Goal: Find specific page/section: Find specific page/section

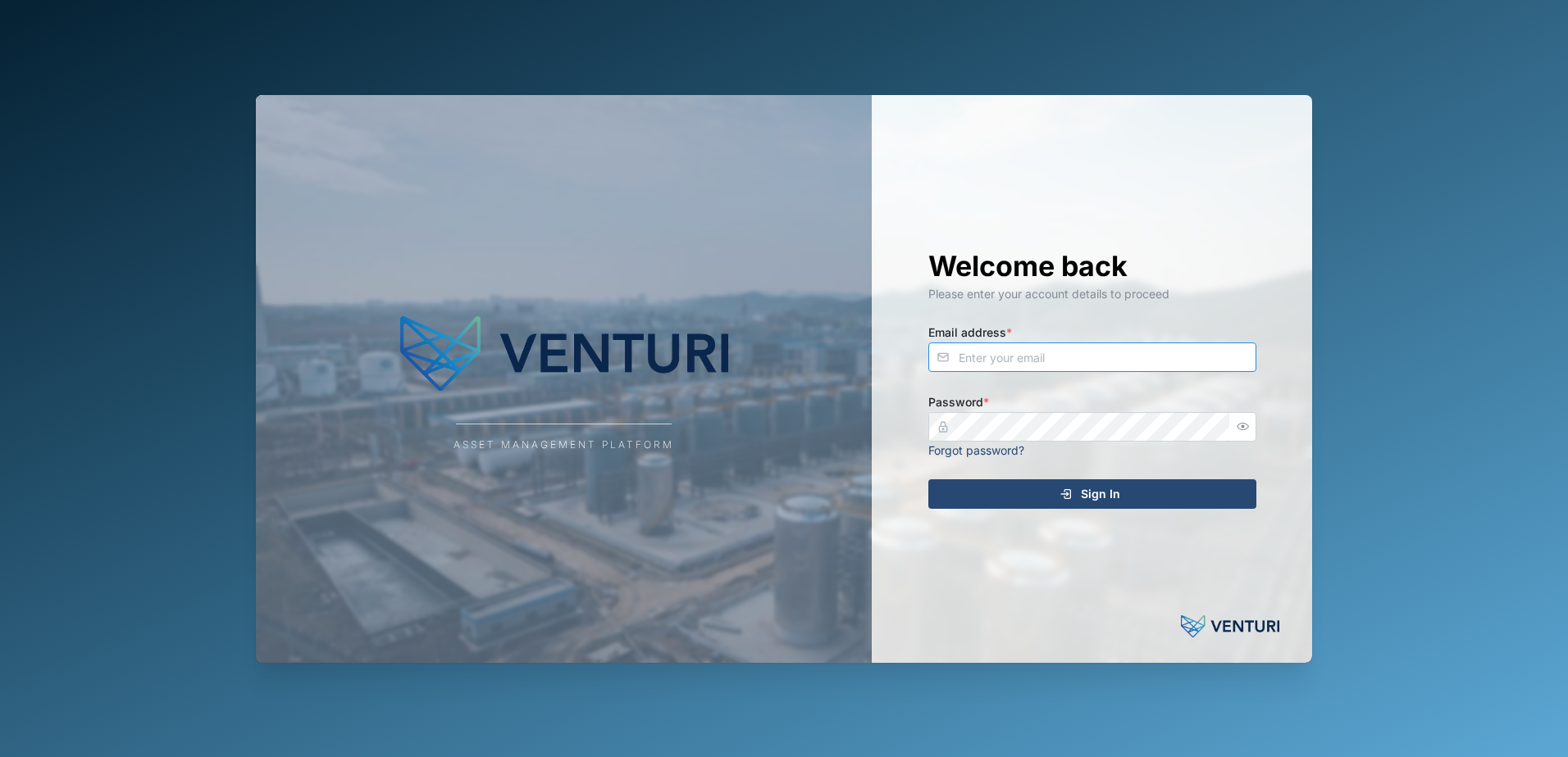
type input "[EMAIL_ADDRESS][DOMAIN_NAME]"
click at [1035, 492] on div "Sign In" at bounding box center [1090, 494] width 301 height 28
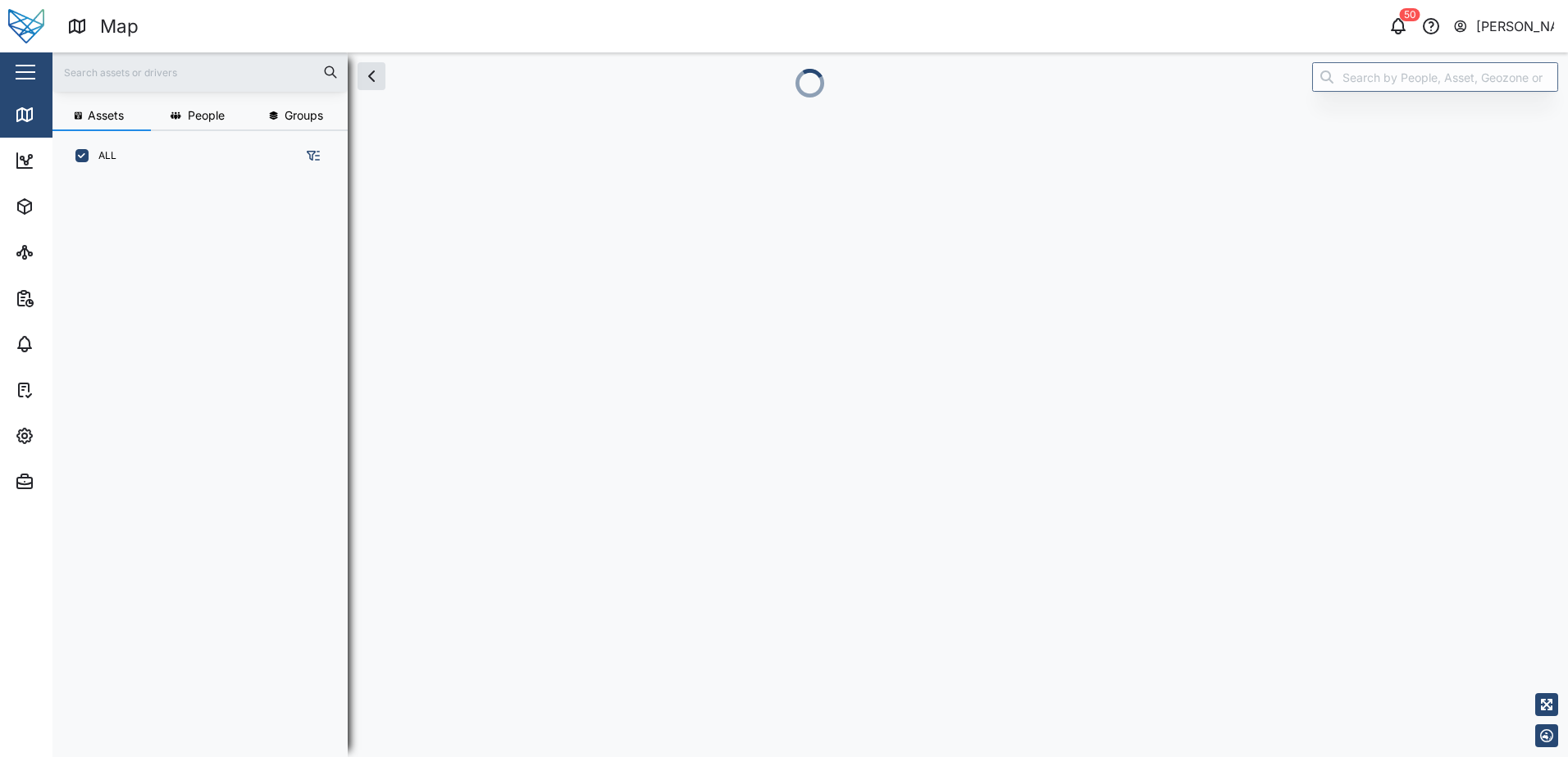
scroll to position [557, 256]
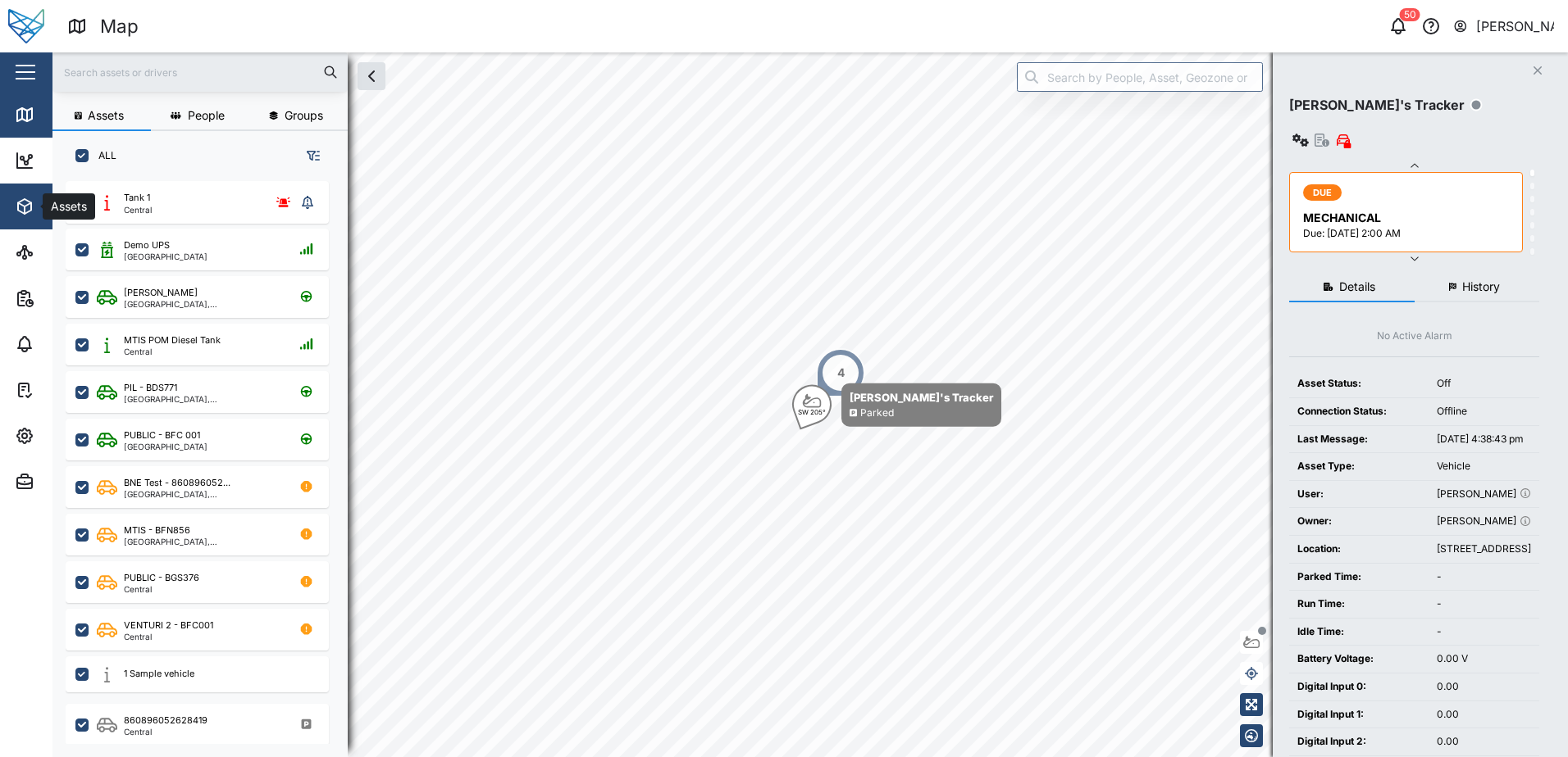
click at [18, 207] on icon "button" at bounding box center [25, 207] width 13 height 15
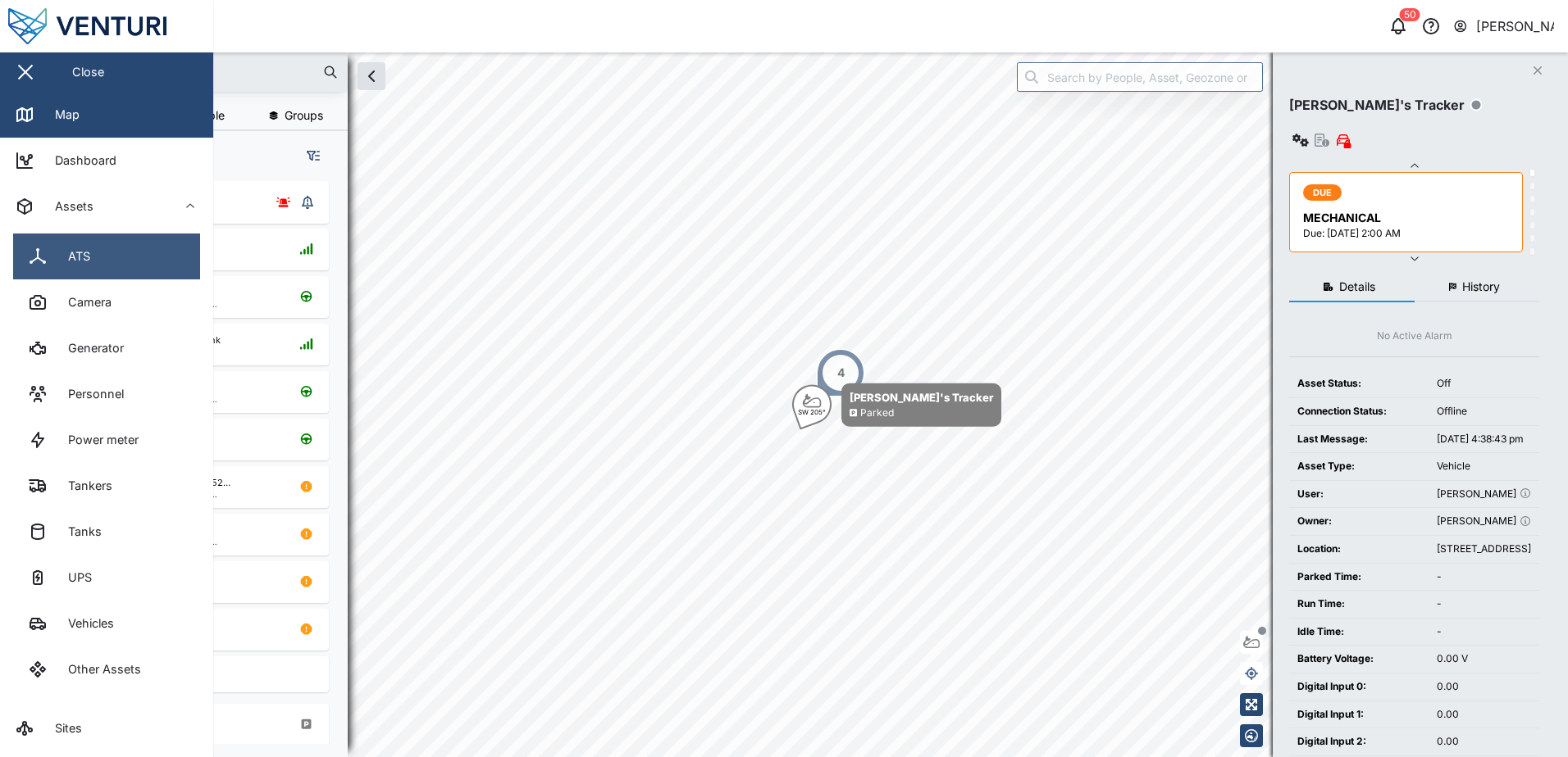
click at [76, 245] on link "ATS" at bounding box center [107, 256] width 187 height 46
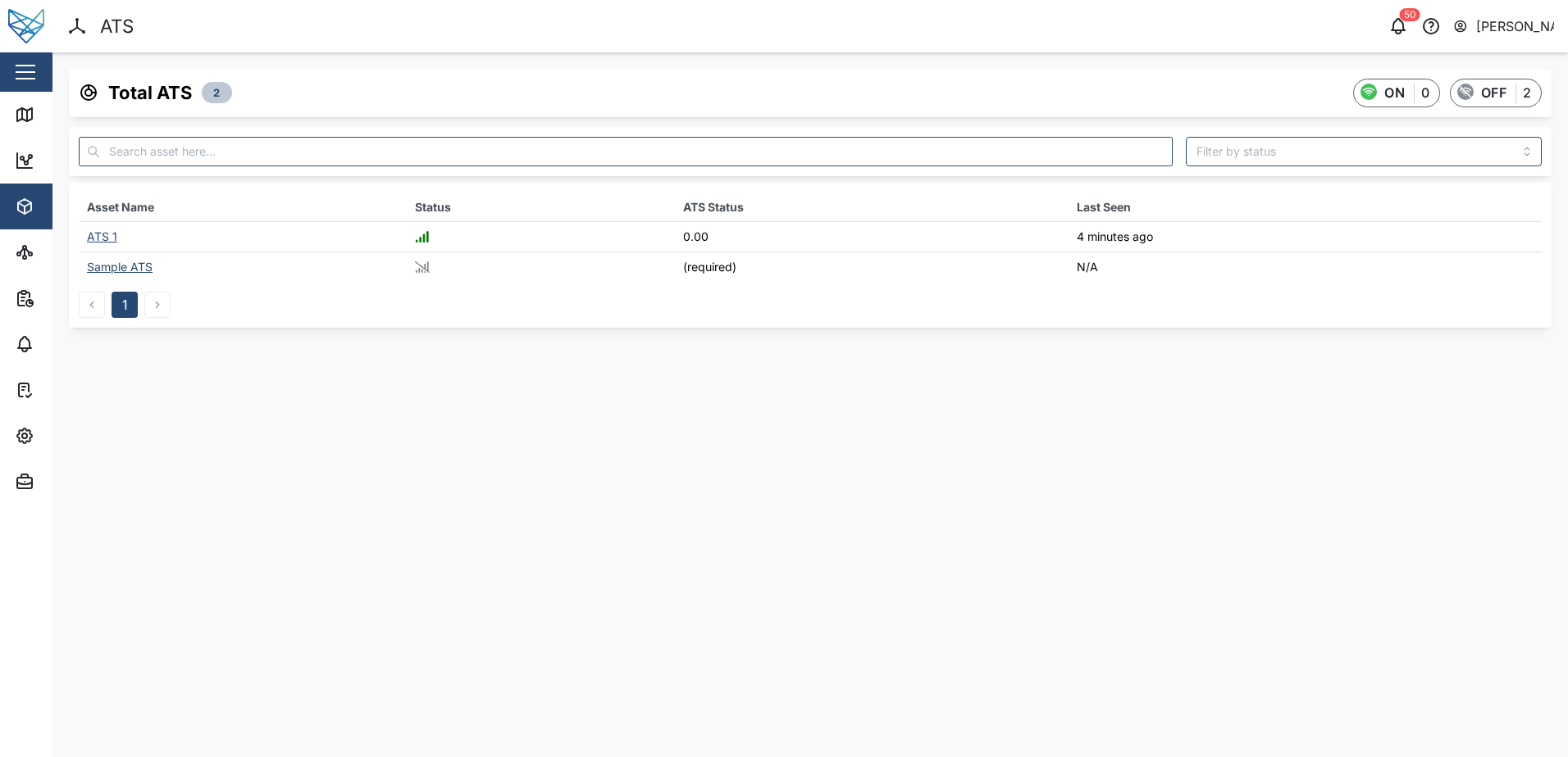
click at [114, 236] on div "ATS 1" at bounding box center [102, 236] width 30 height 14
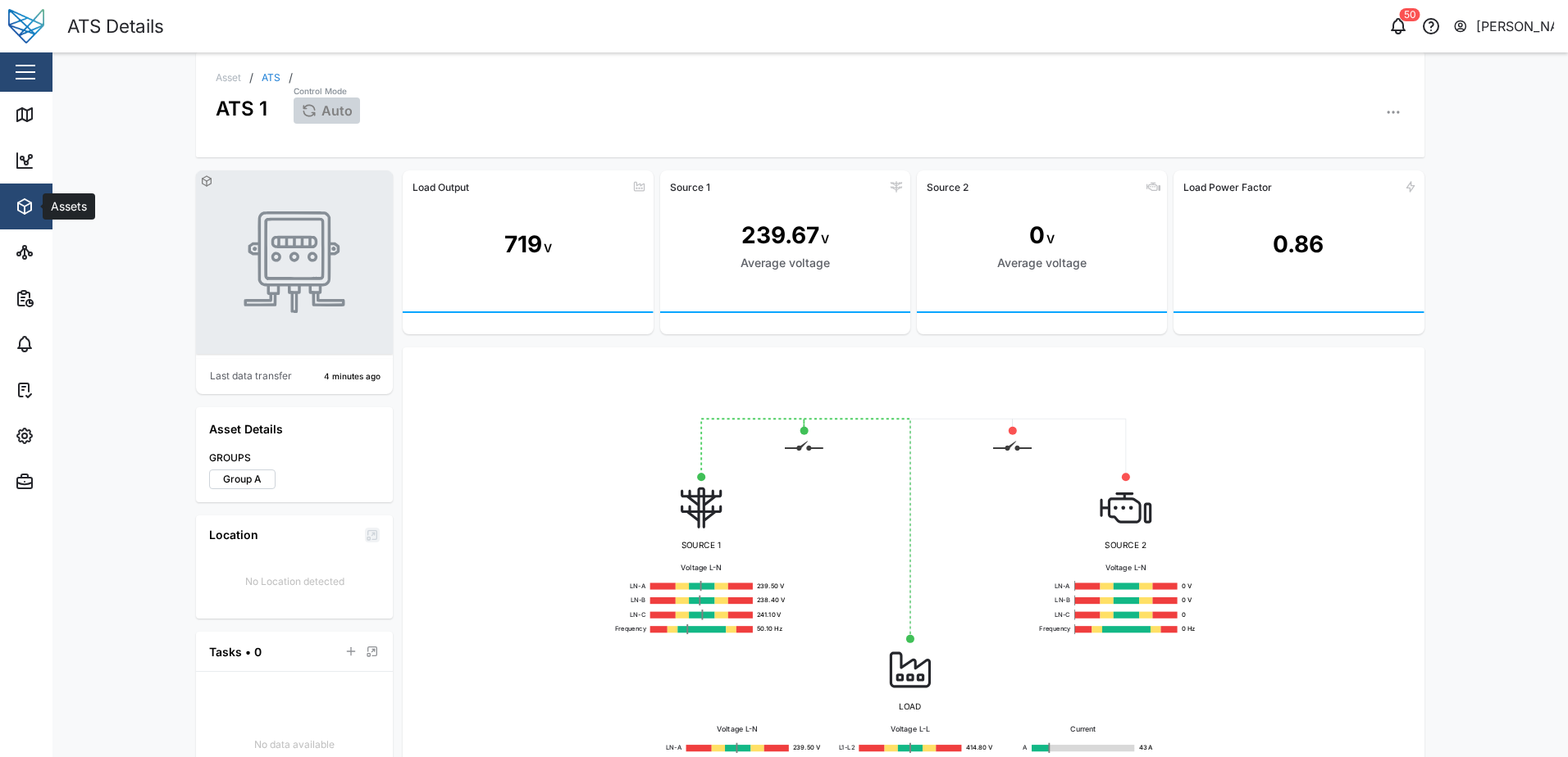
click at [28, 209] on icon "button" at bounding box center [25, 207] width 20 height 20
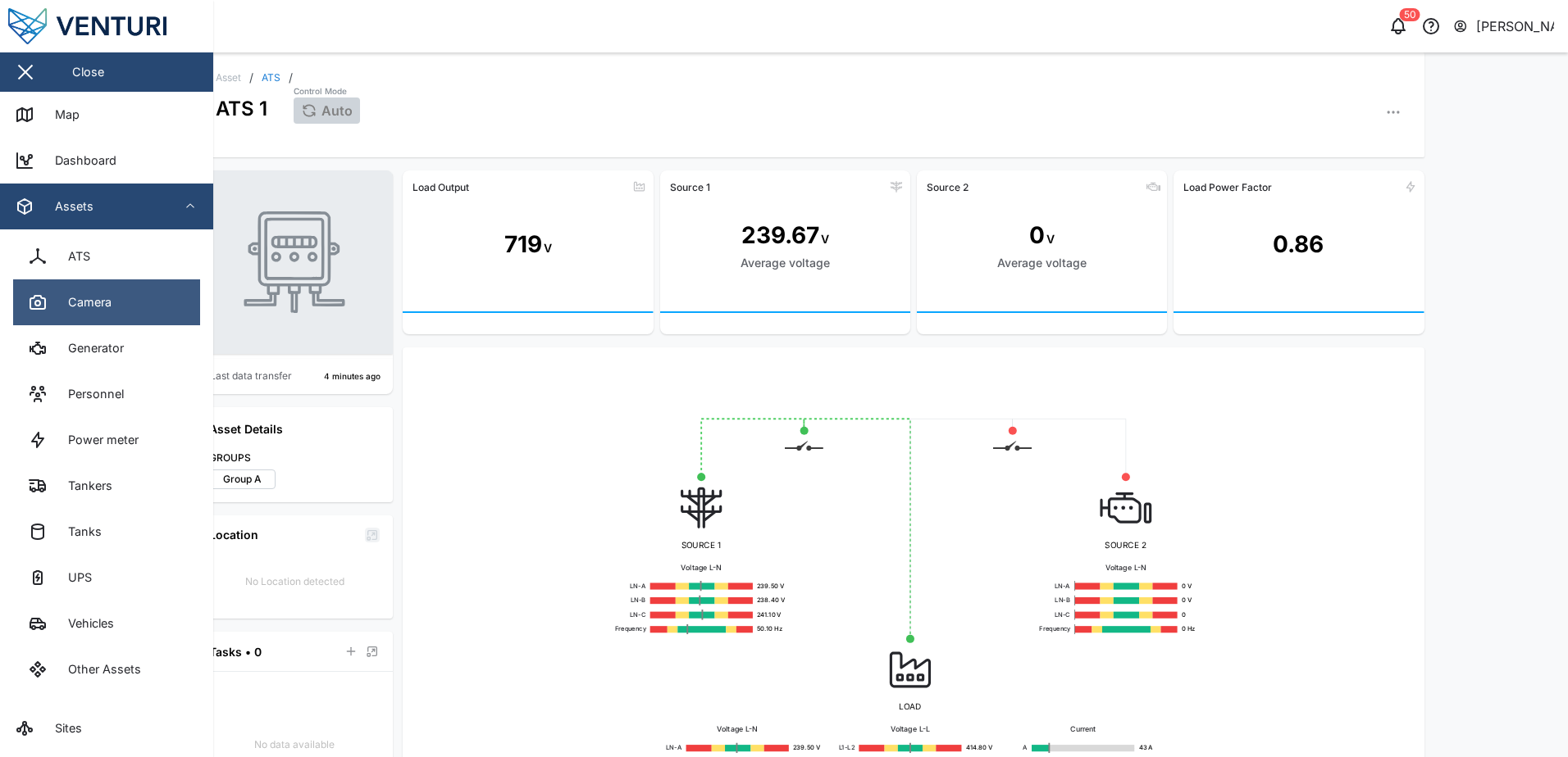
click at [95, 310] on div "Camera" at bounding box center [83, 303] width 56 height 18
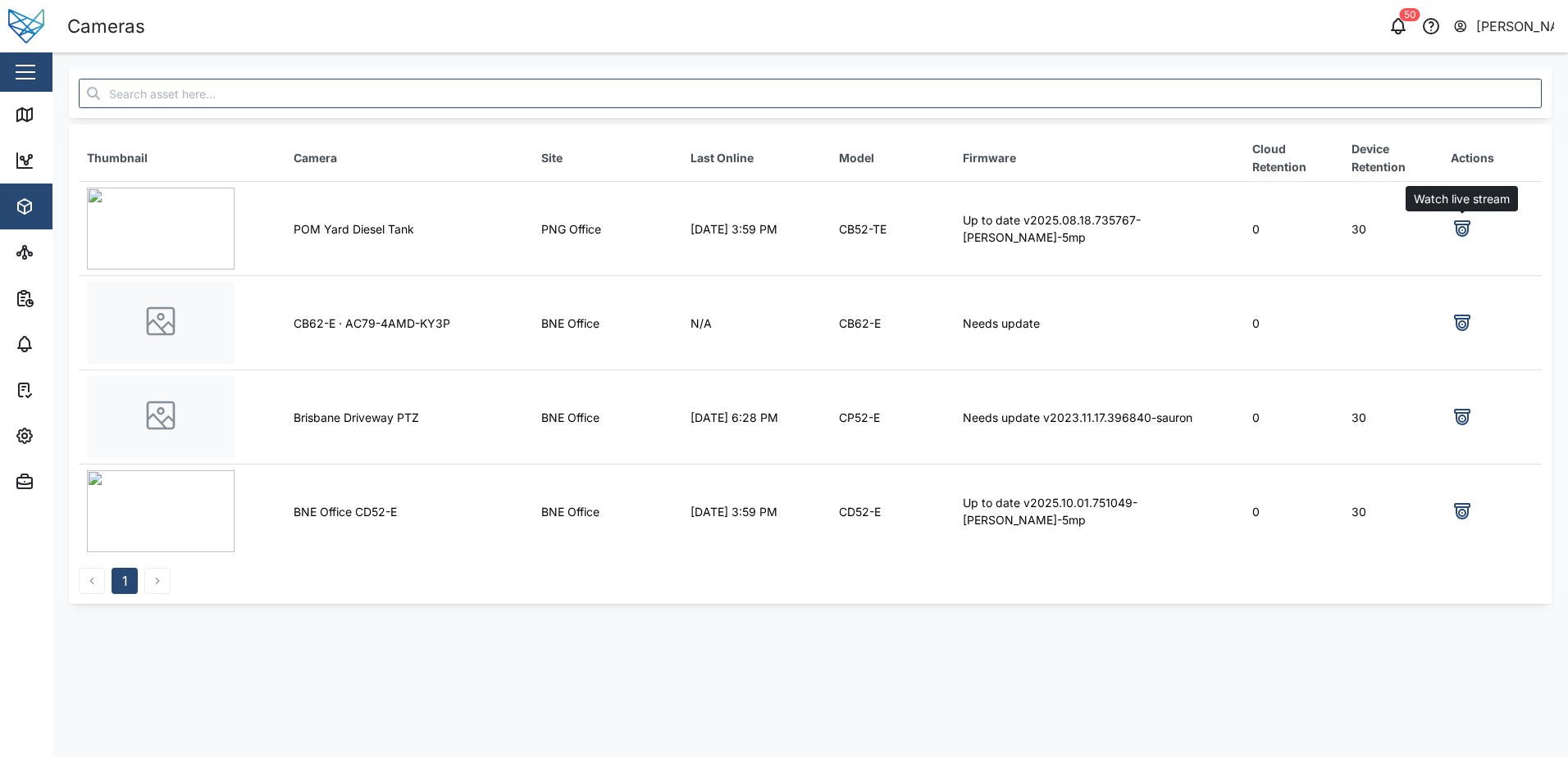
click at [1466, 227] on icon at bounding box center [1462, 229] width 20 height 20
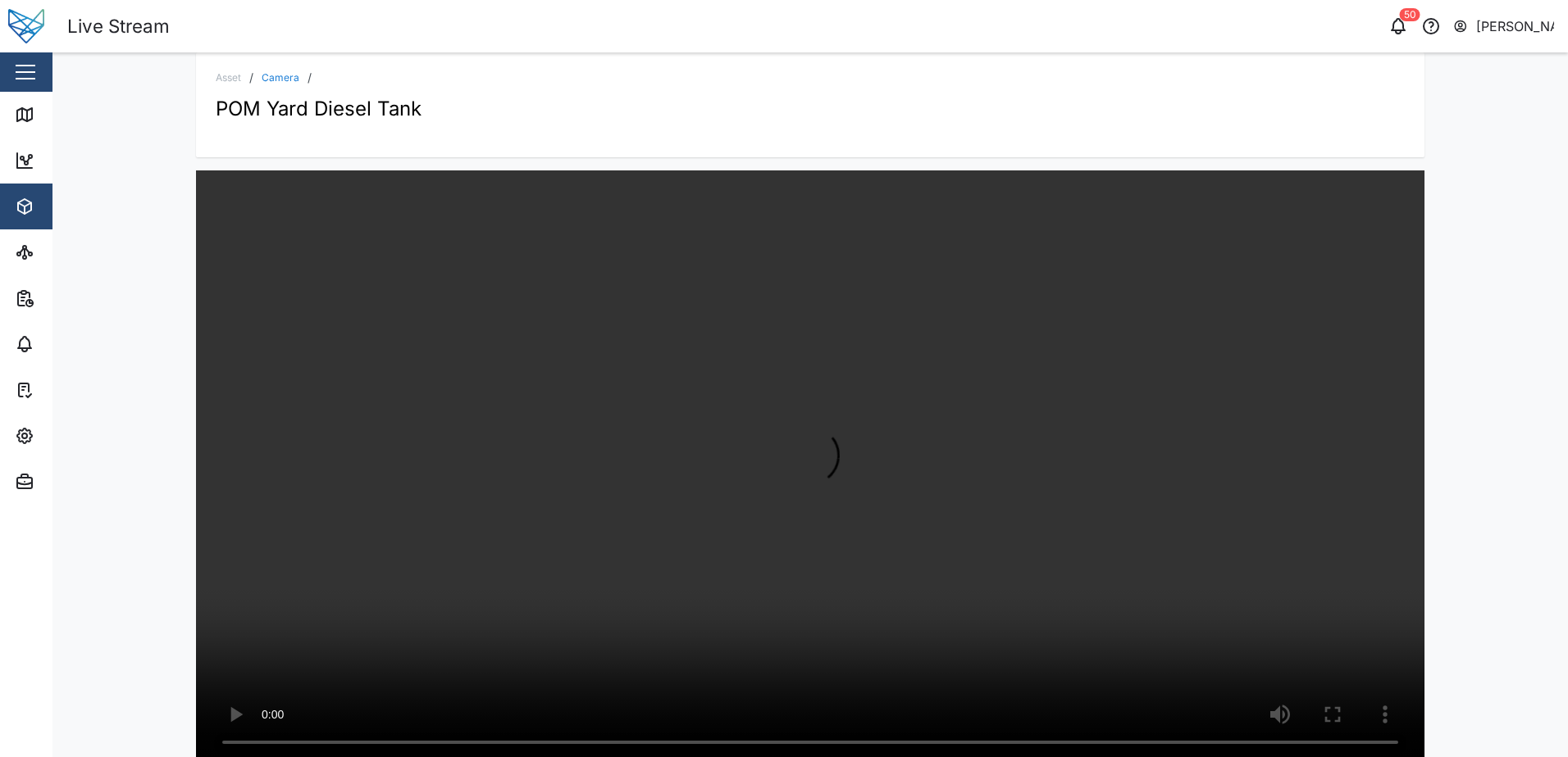
scroll to position [17, 0]
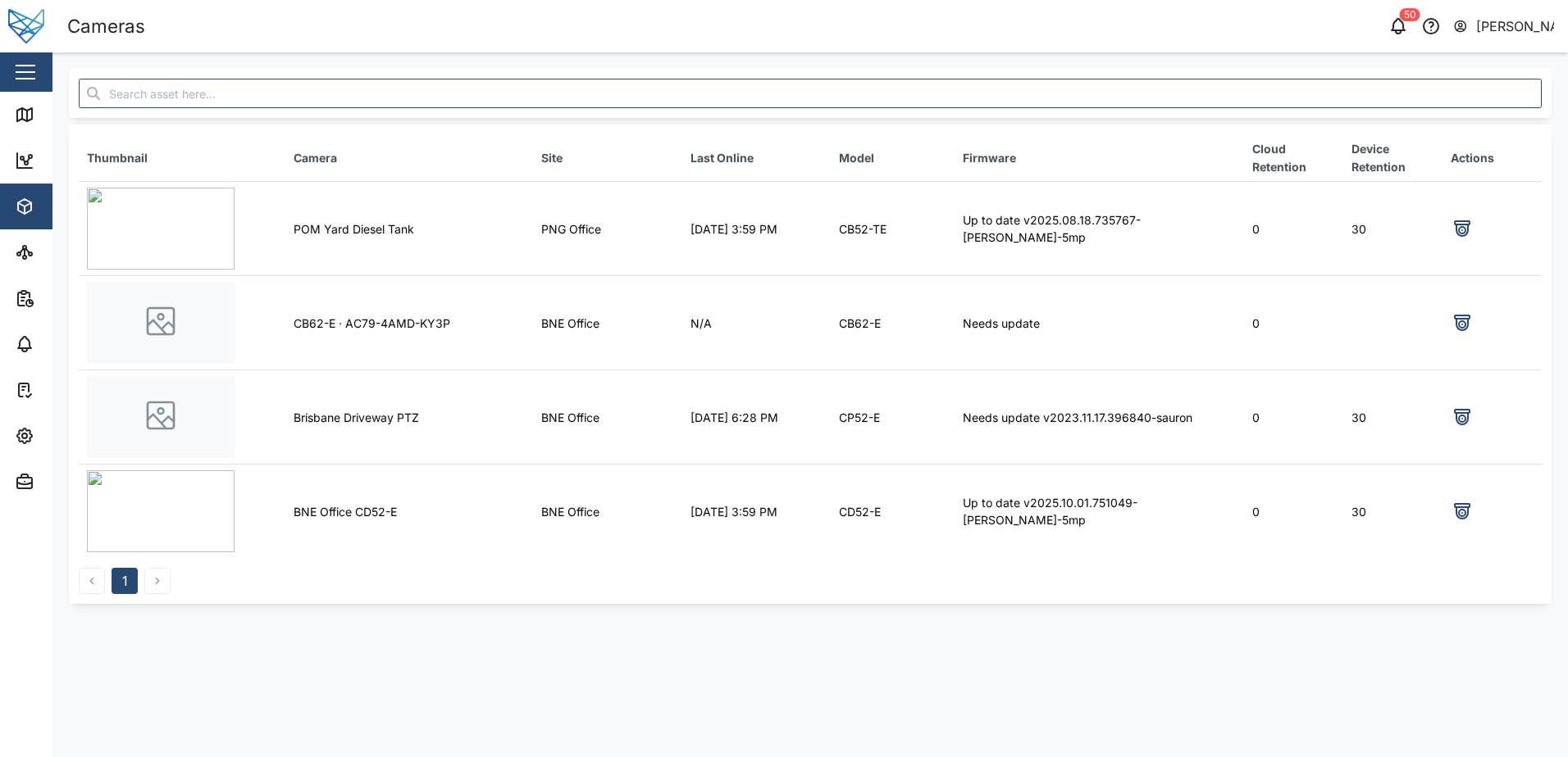
click at [173, 514] on img at bounding box center [160, 512] width 148 height 82
click at [1465, 512] on icon at bounding box center [1462, 513] width 7 height 7
click at [24, 168] on icon at bounding box center [25, 161] width 15 height 15
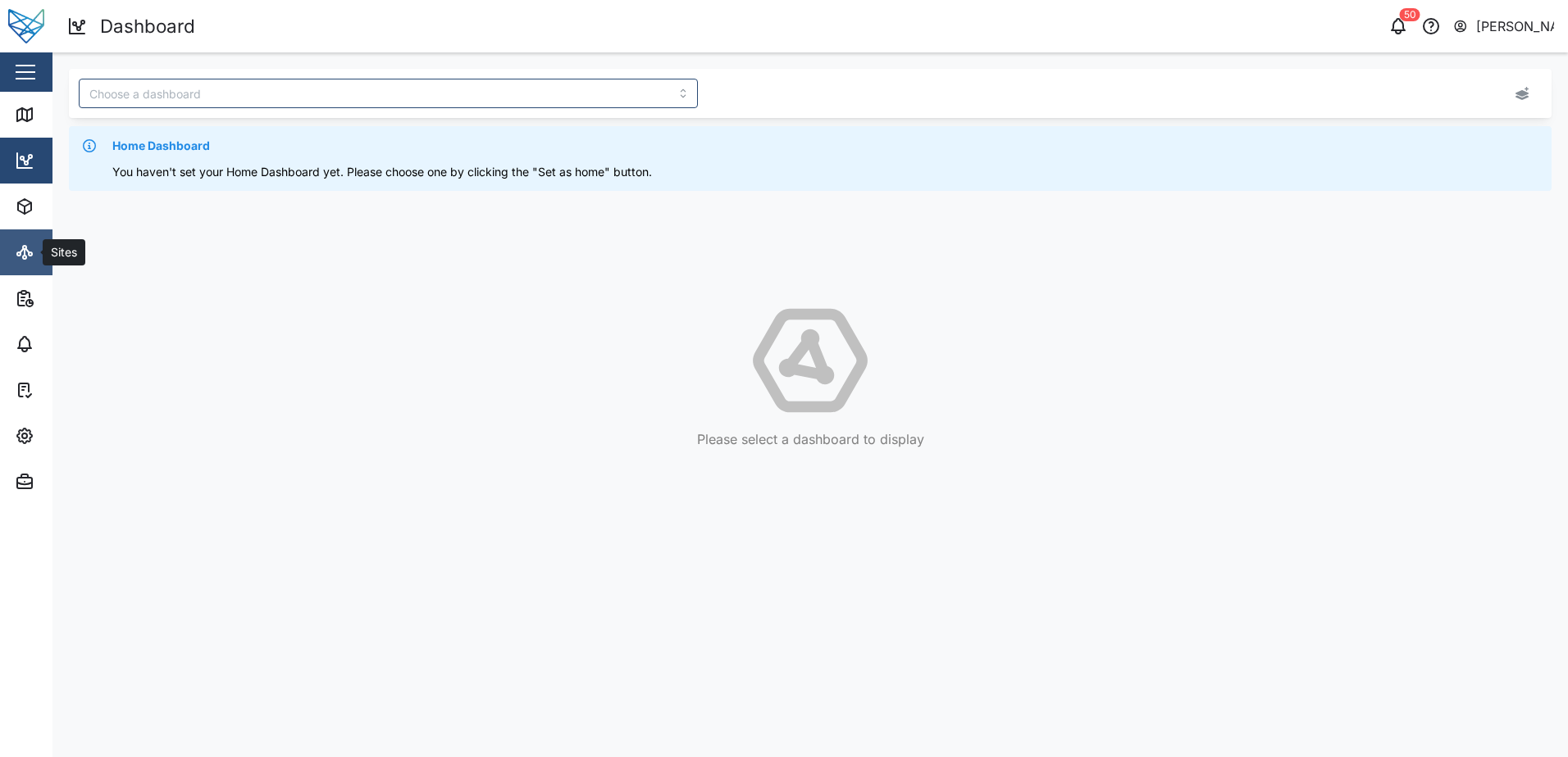
click at [23, 258] on icon at bounding box center [25, 253] width 20 height 20
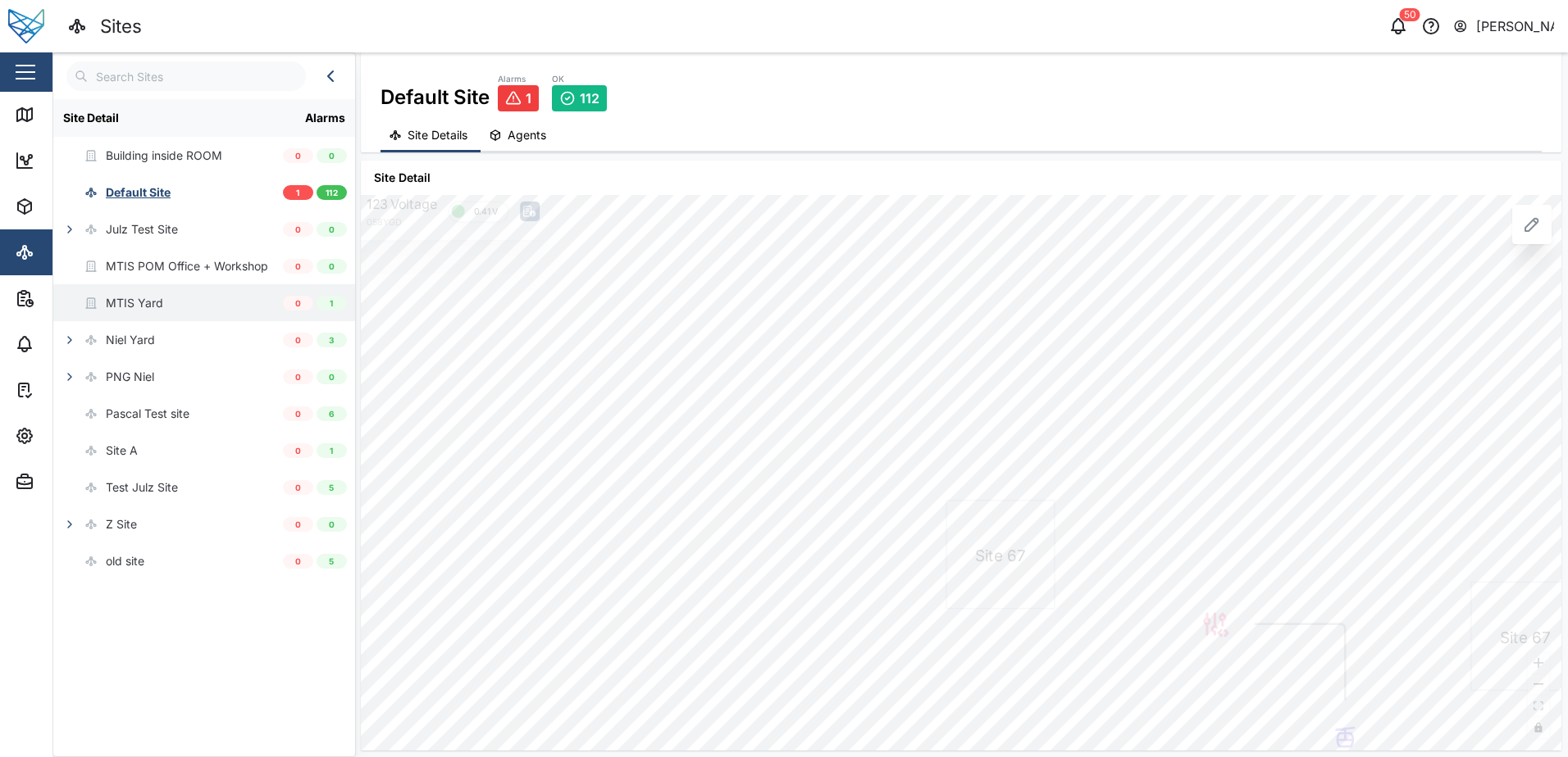
click at [141, 301] on div "MTIS Yard" at bounding box center [134, 304] width 58 height 18
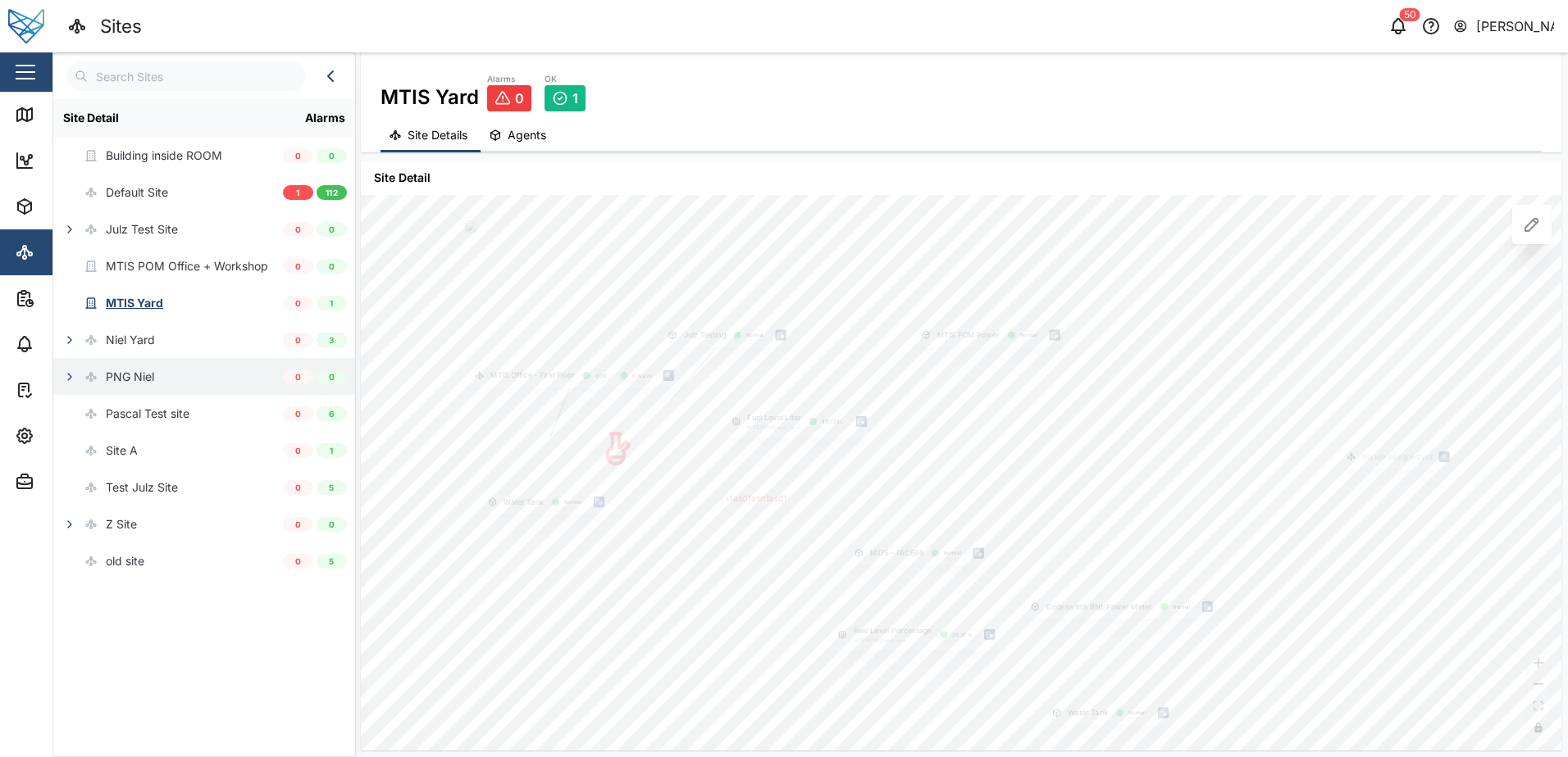
click at [134, 381] on div "PNG Niel" at bounding box center [130, 377] width 48 height 18
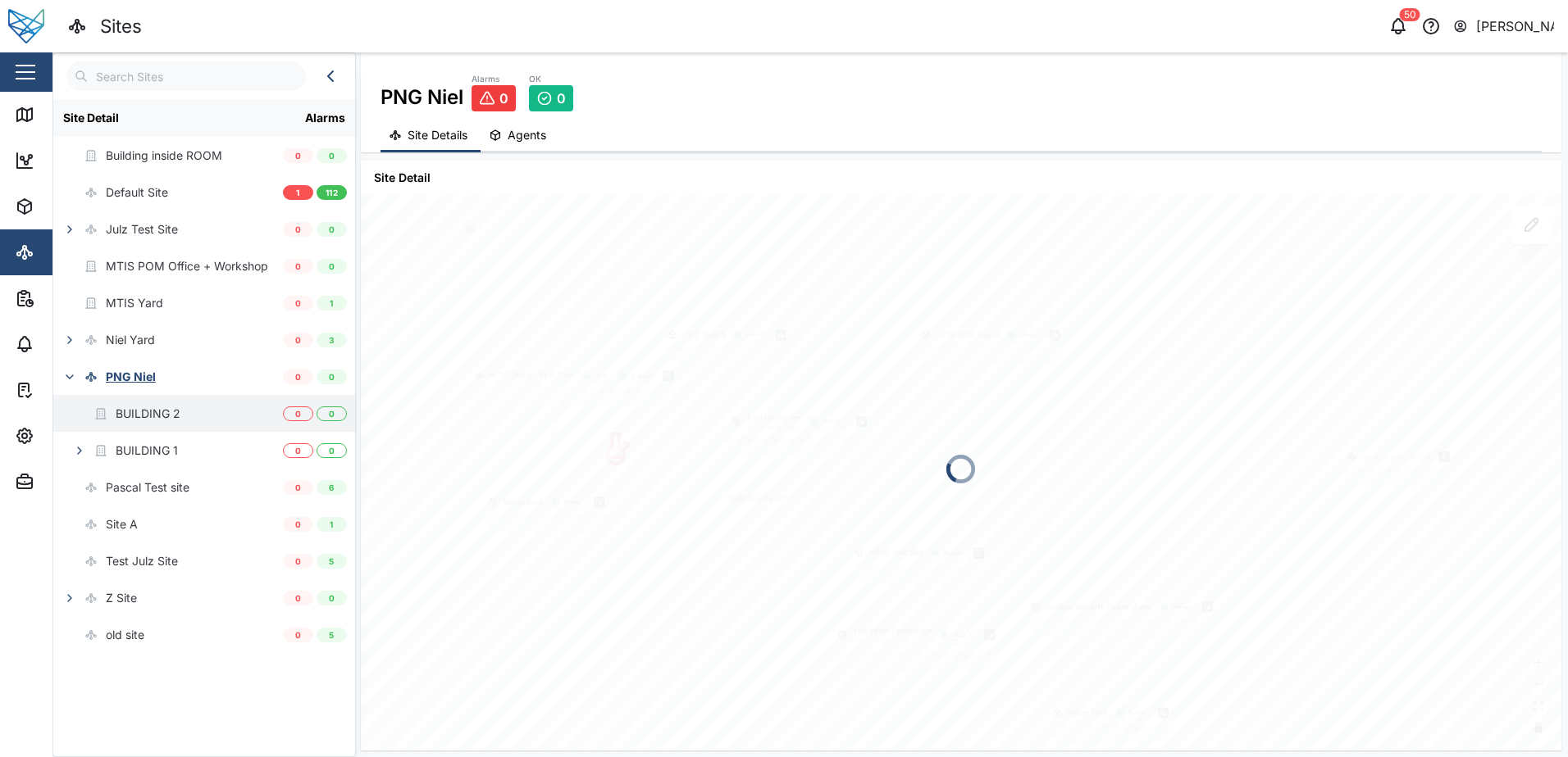
click at [146, 416] on div "BUILDING 2" at bounding box center [148, 414] width 65 height 18
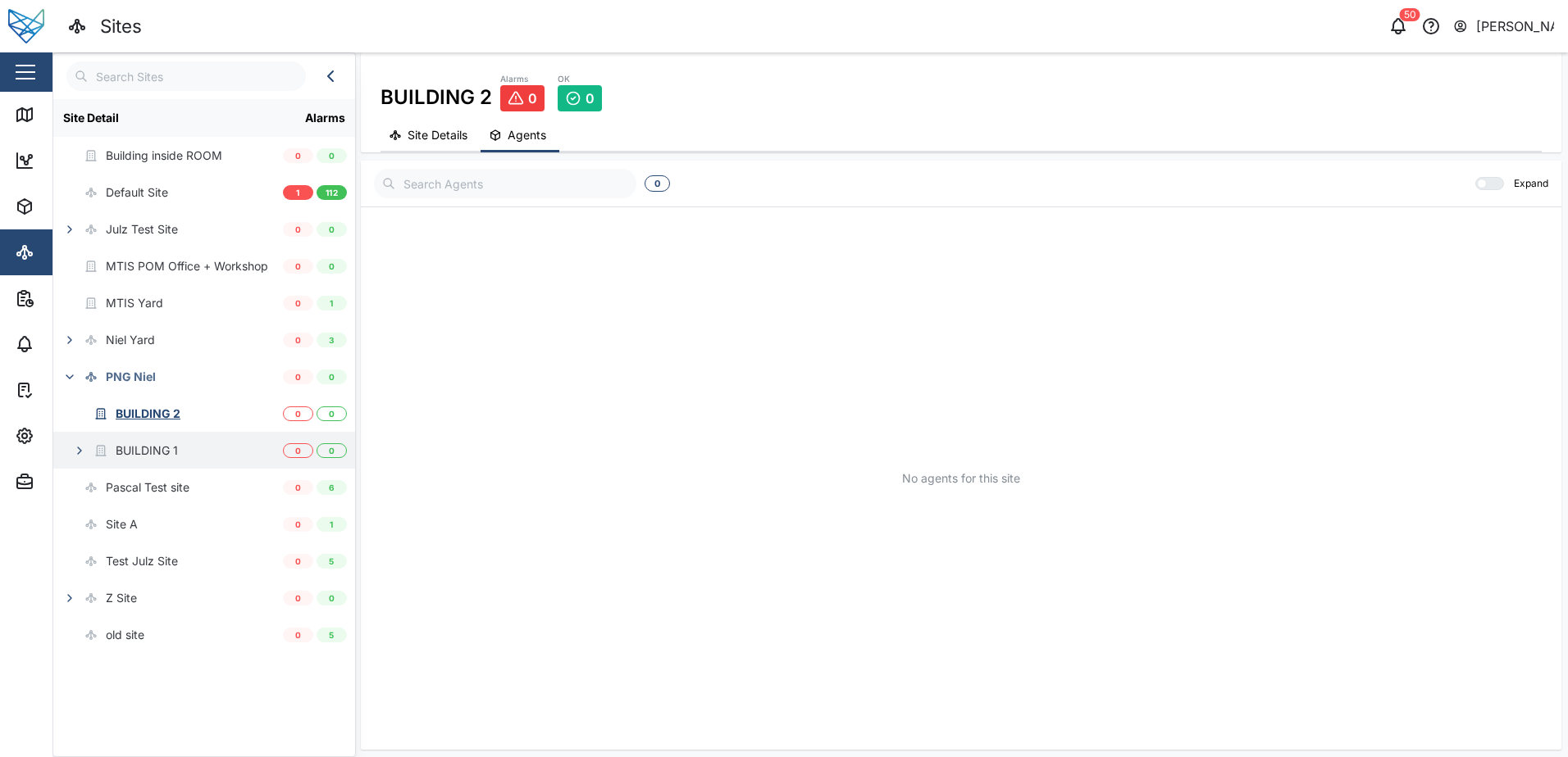
click at [78, 453] on icon "button" at bounding box center [79, 451] width 3 height 7
click at [94, 489] on icon "button" at bounding box center [89, 488] width 13 height 13
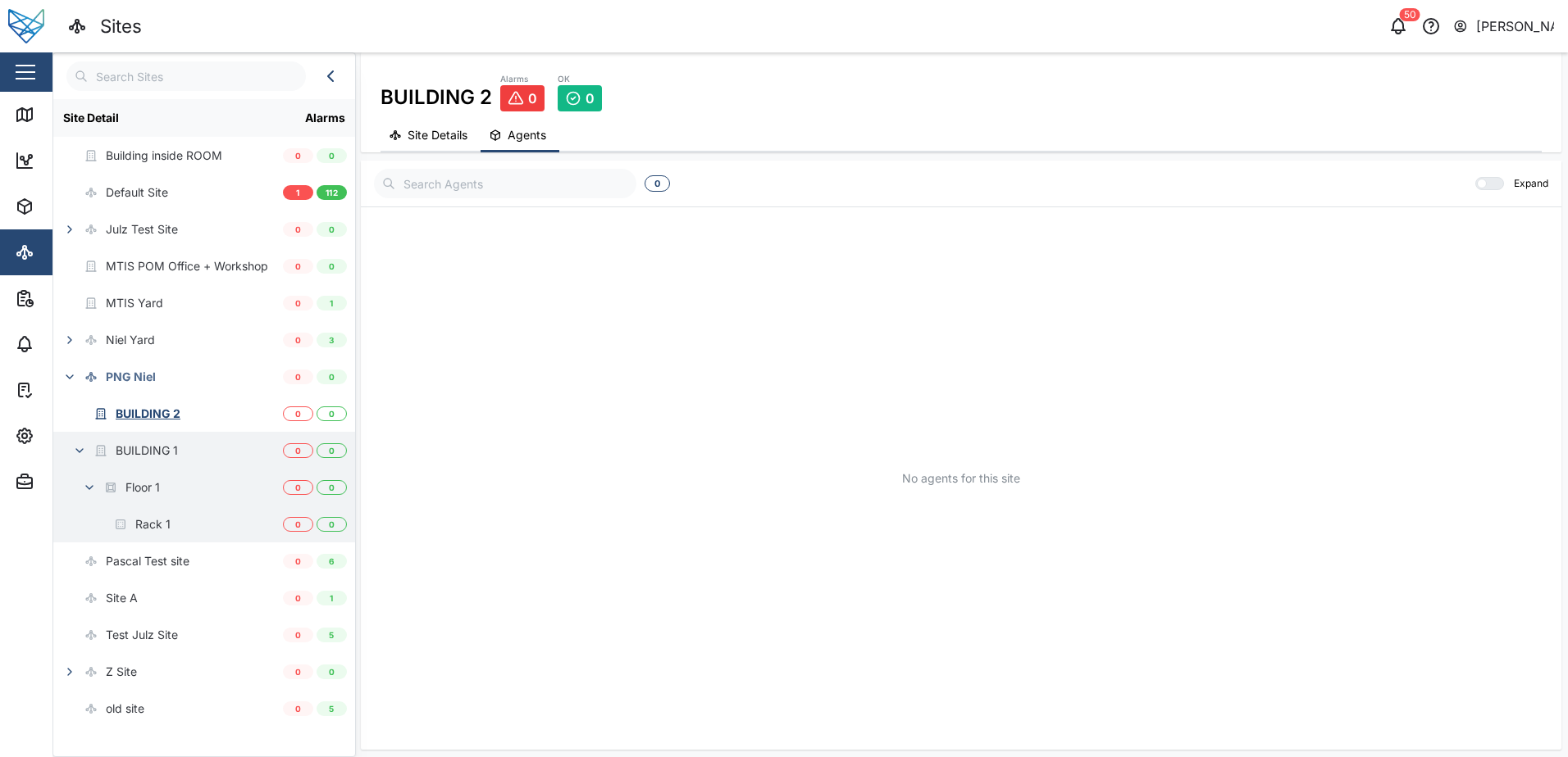
click at [140, 519] on div "Rack 1" at bounding box center [153, 525] width 35 height 18
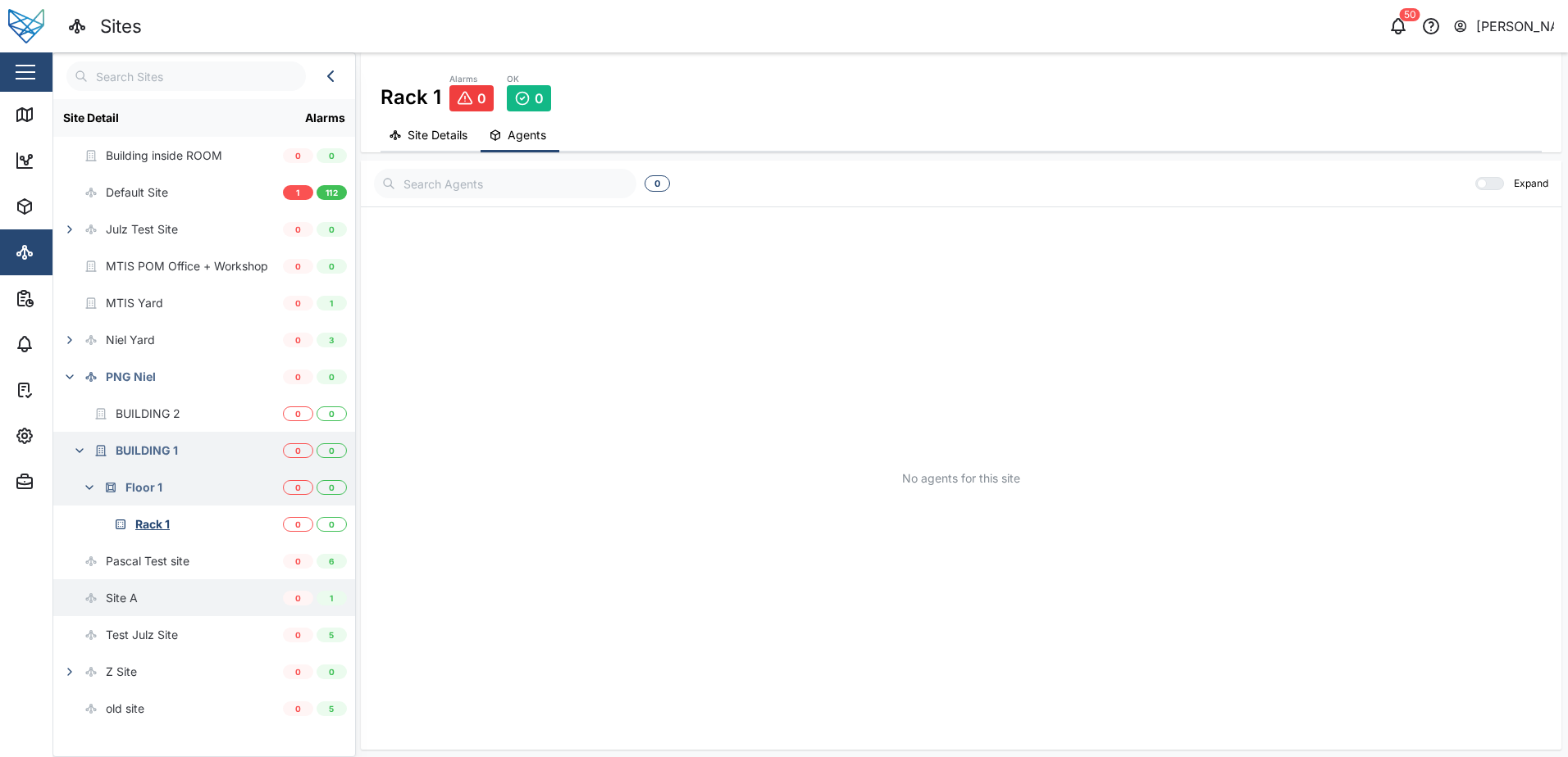
click at [132, 604] on div "Site A" at bounding box center [122, 598] width 32 height 18
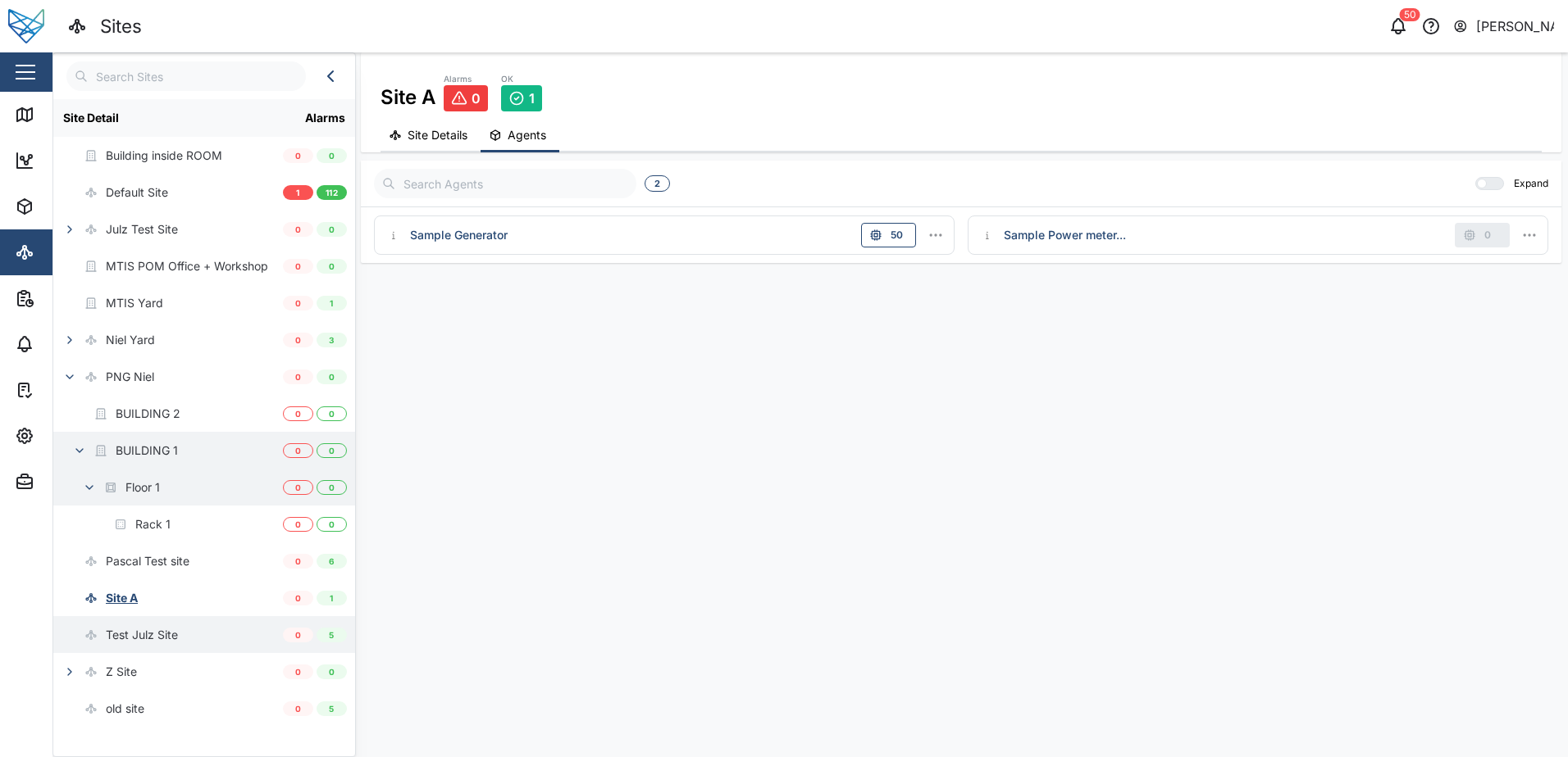
click at [150, 641] on div "Test Julz Site" at bounding box center [142, 635] width 72 height 18
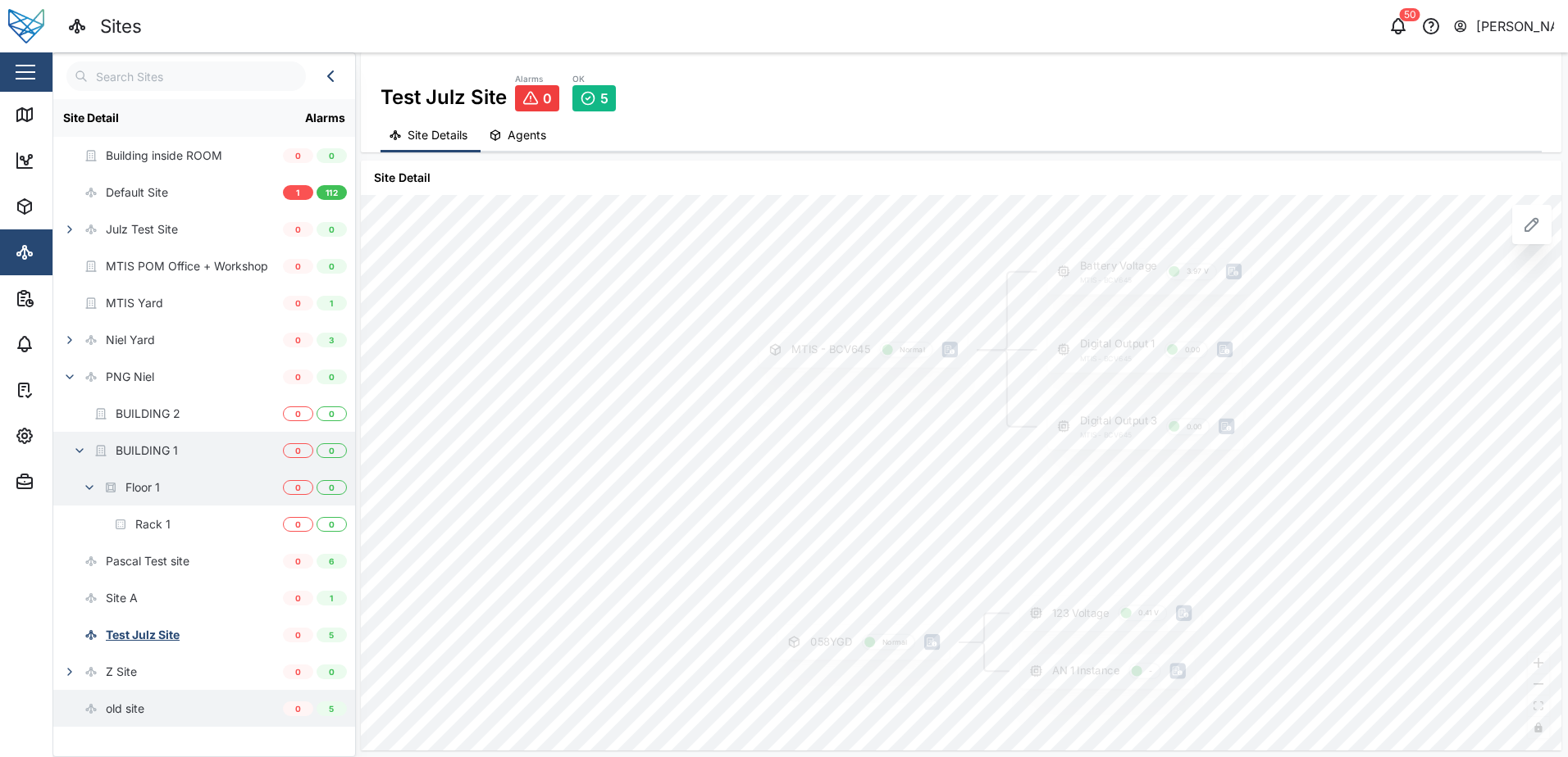
click at [125, 704] on div "old site" at bounding box center [125, 709] width 38 height 18
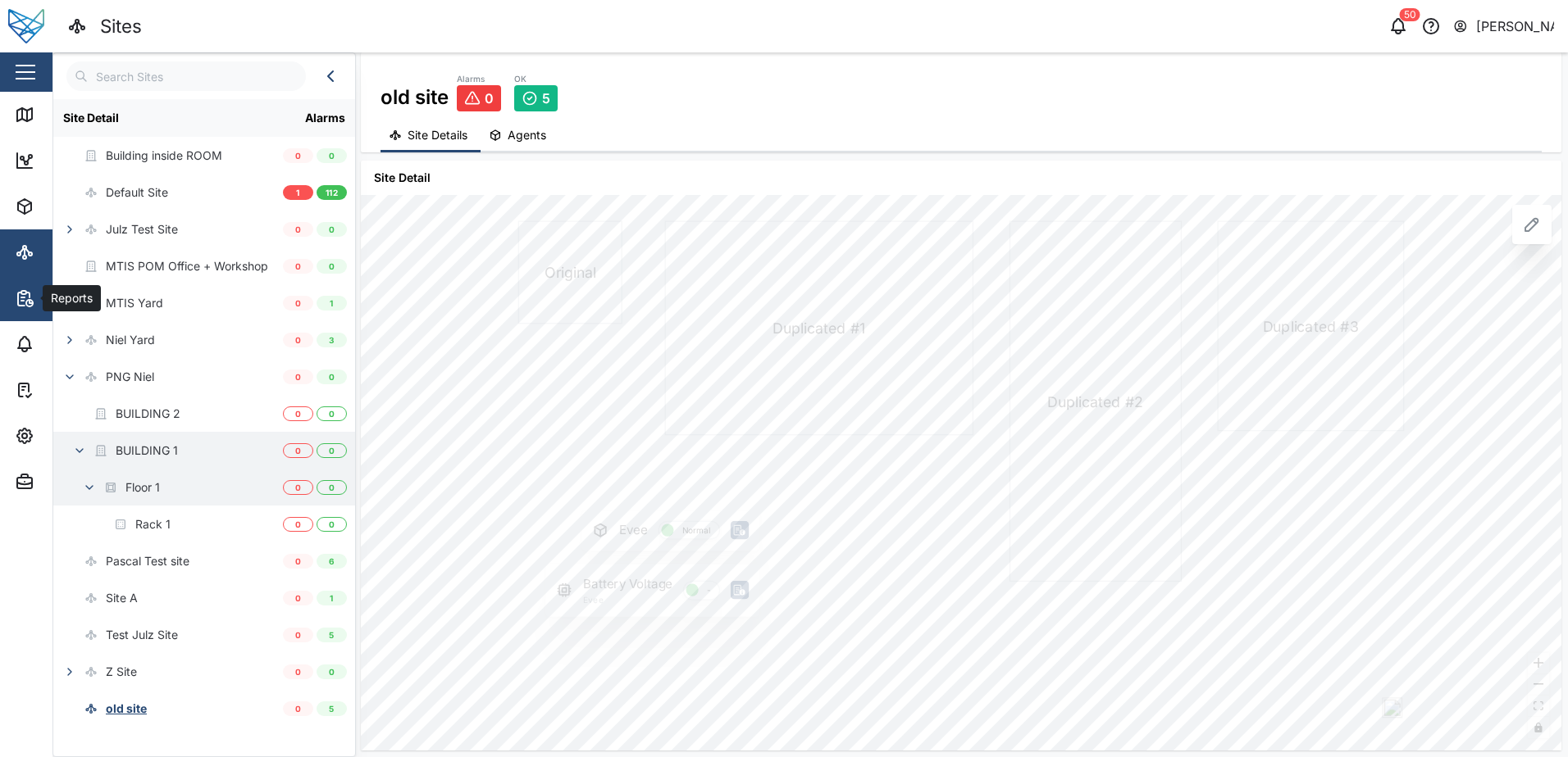
click at [13, 305] on button "Reports" at bounding box center [106, 298] width 213 height 46
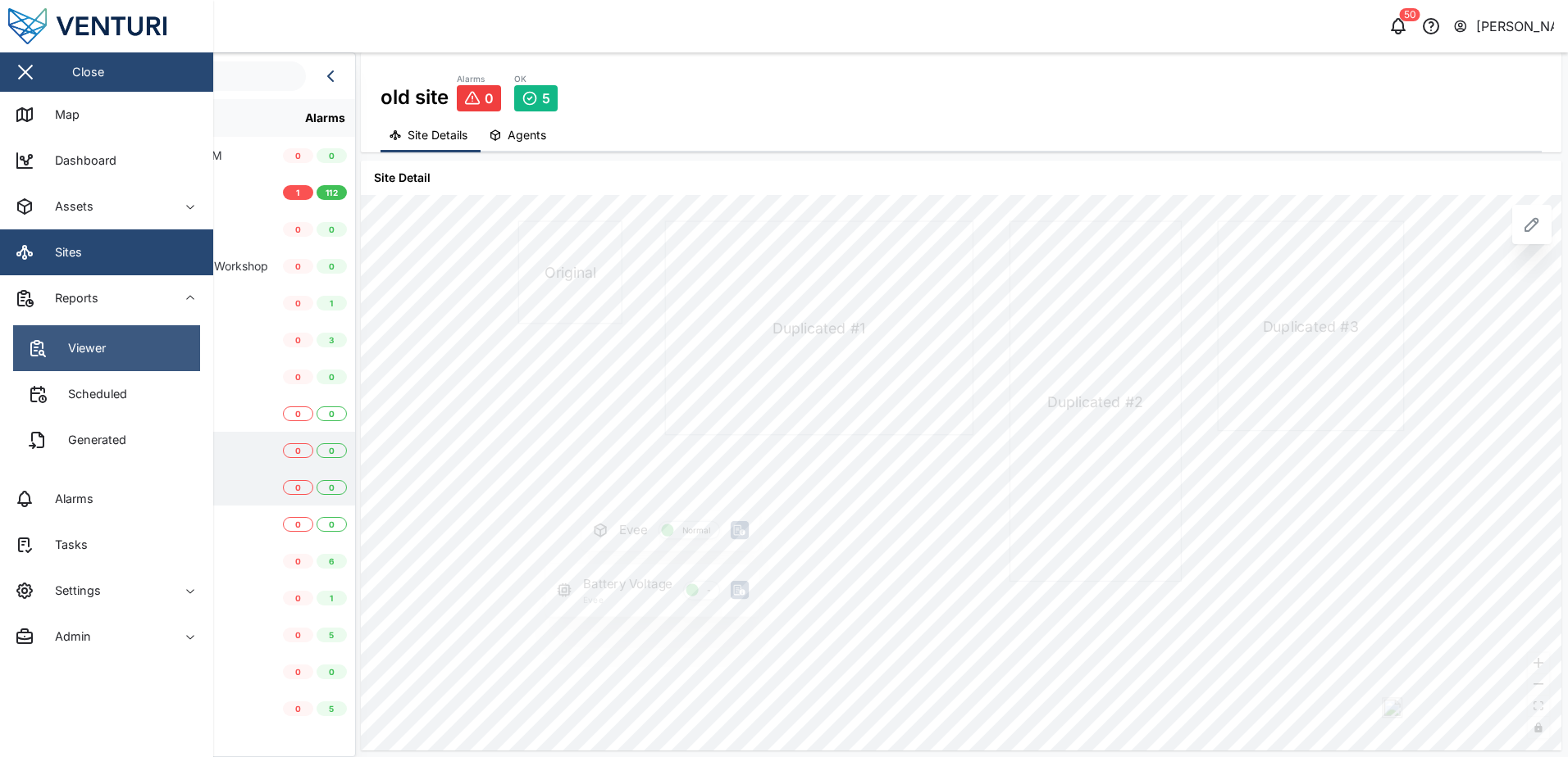
click at [72, 331] on link "Viewer" at bounding box center [107, 348] width 187 height 46
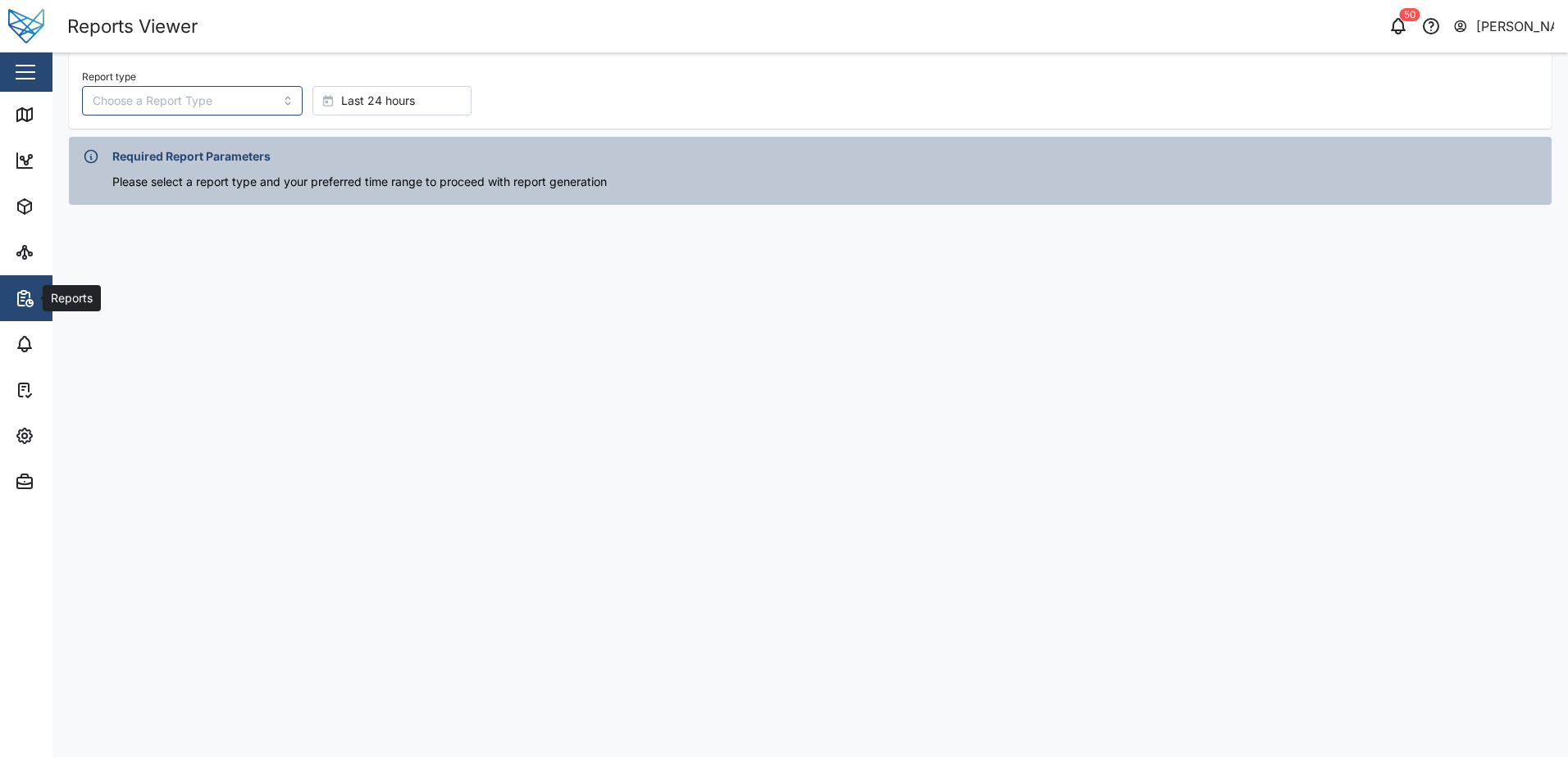
click at [38, 303] on div "Reports" at bounding box center [89, 299] width 149 height 20
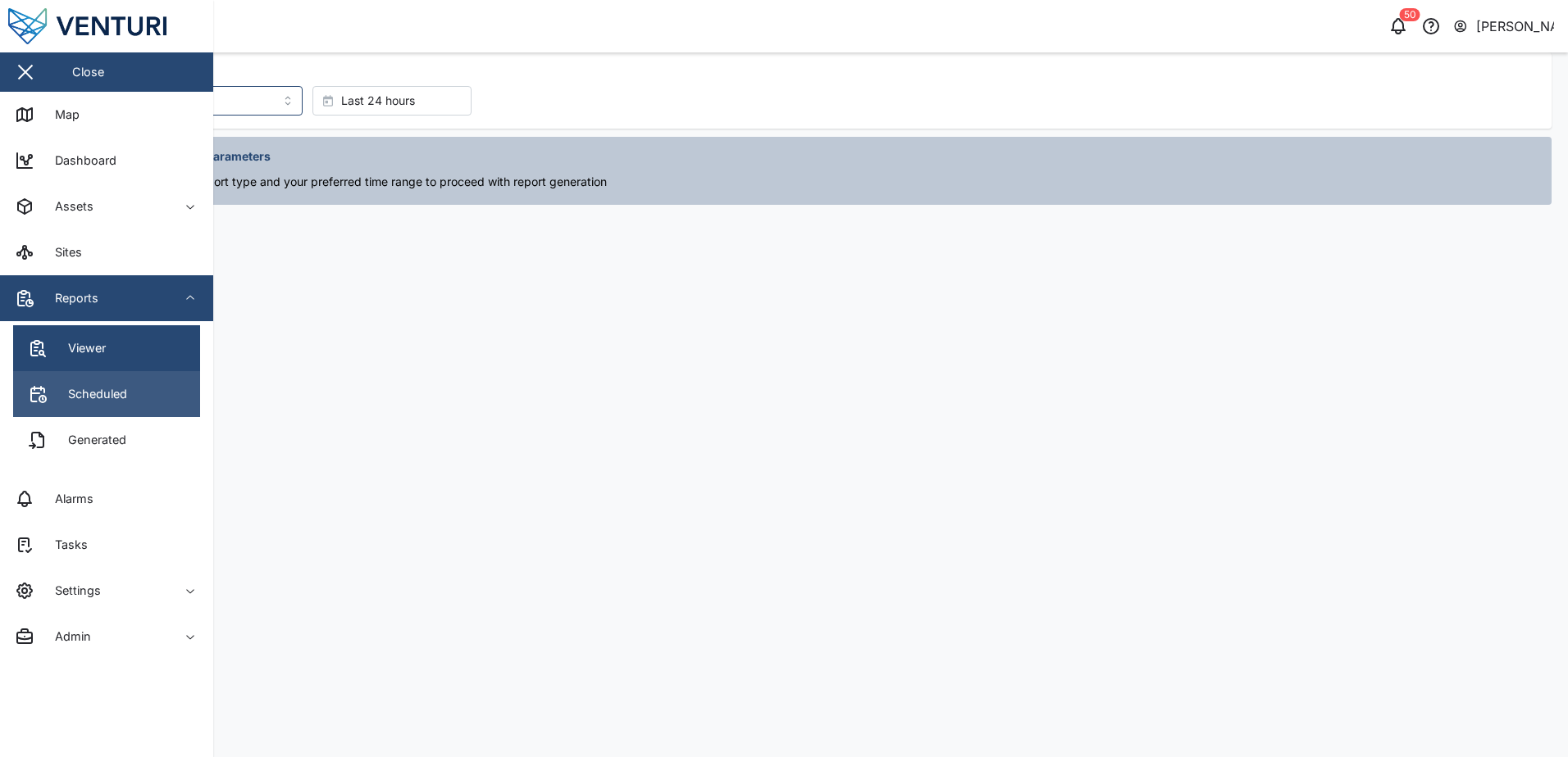
click at [62, 390] on div "Scheduled" at bounding box center [91, 395] width 71 height 18
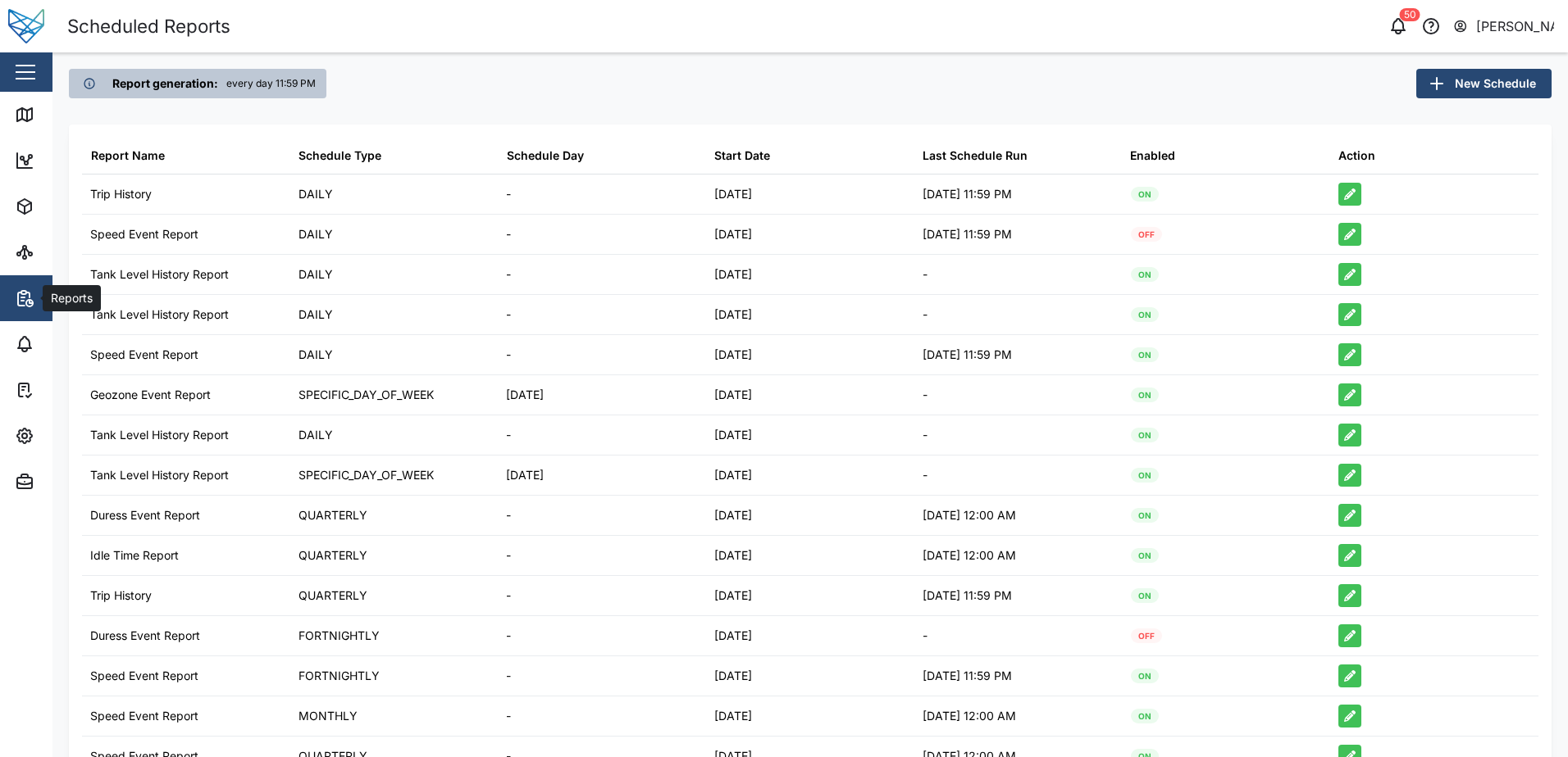
click at [28, 291] on icon "button" at bounding box center [25, 299] width 20 height 20
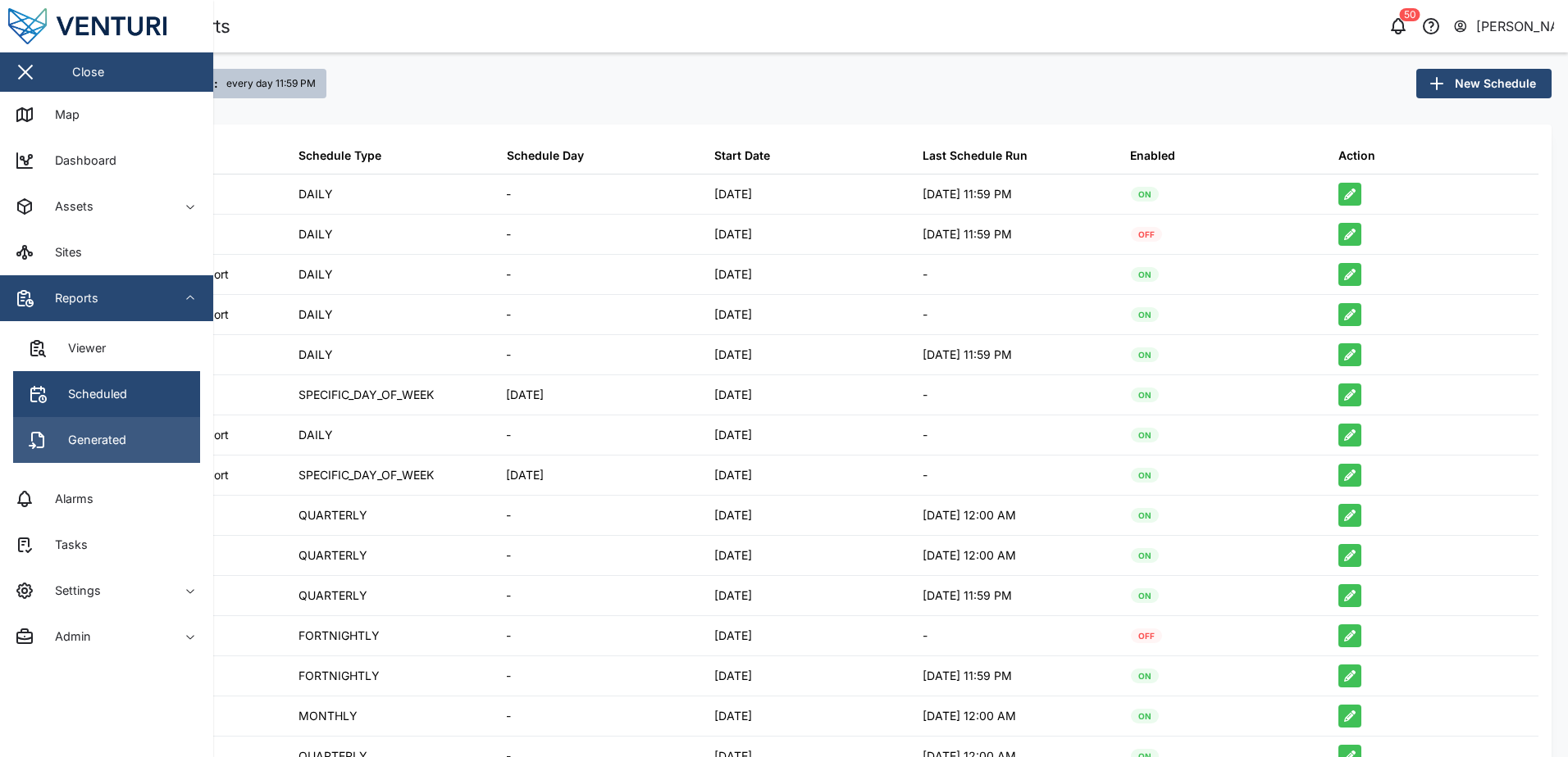
click at [76, 433] on div "Generated" at bounding box center [91, 441] width 70 height 18
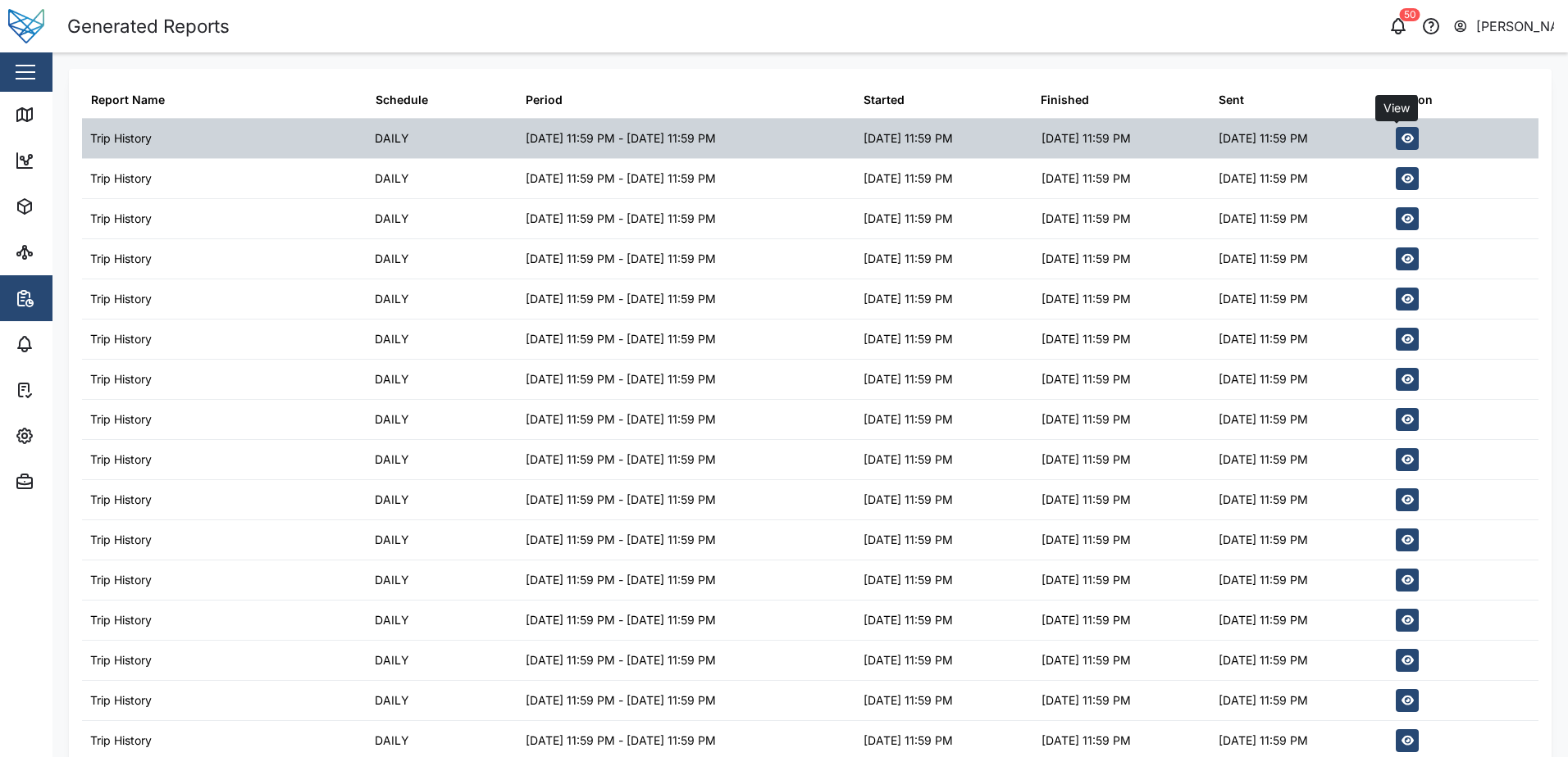
click at [1401, 135] on icon "button" at bounding box center [1408, 139] width 13 height 10
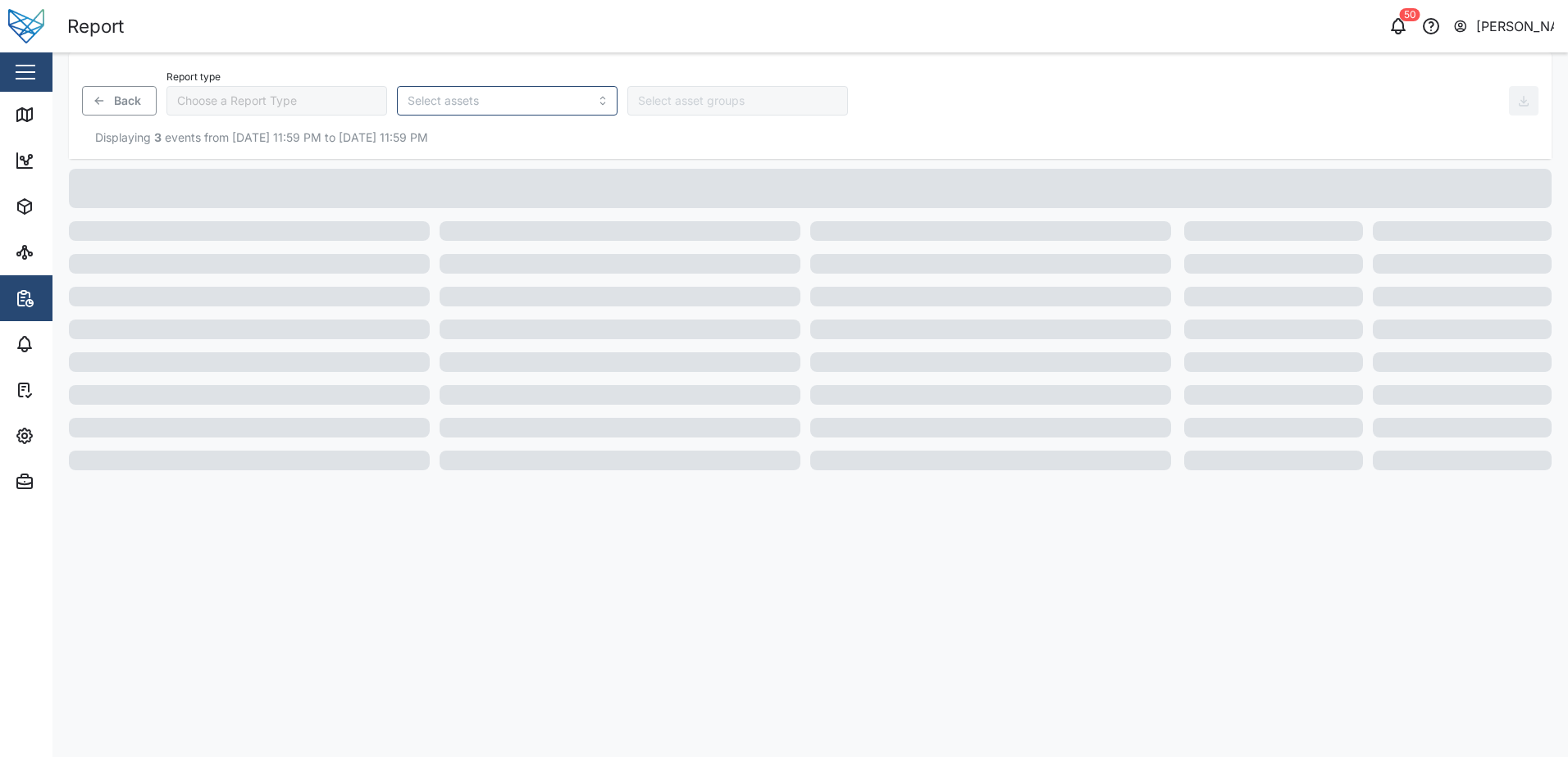
type input "Trip History"
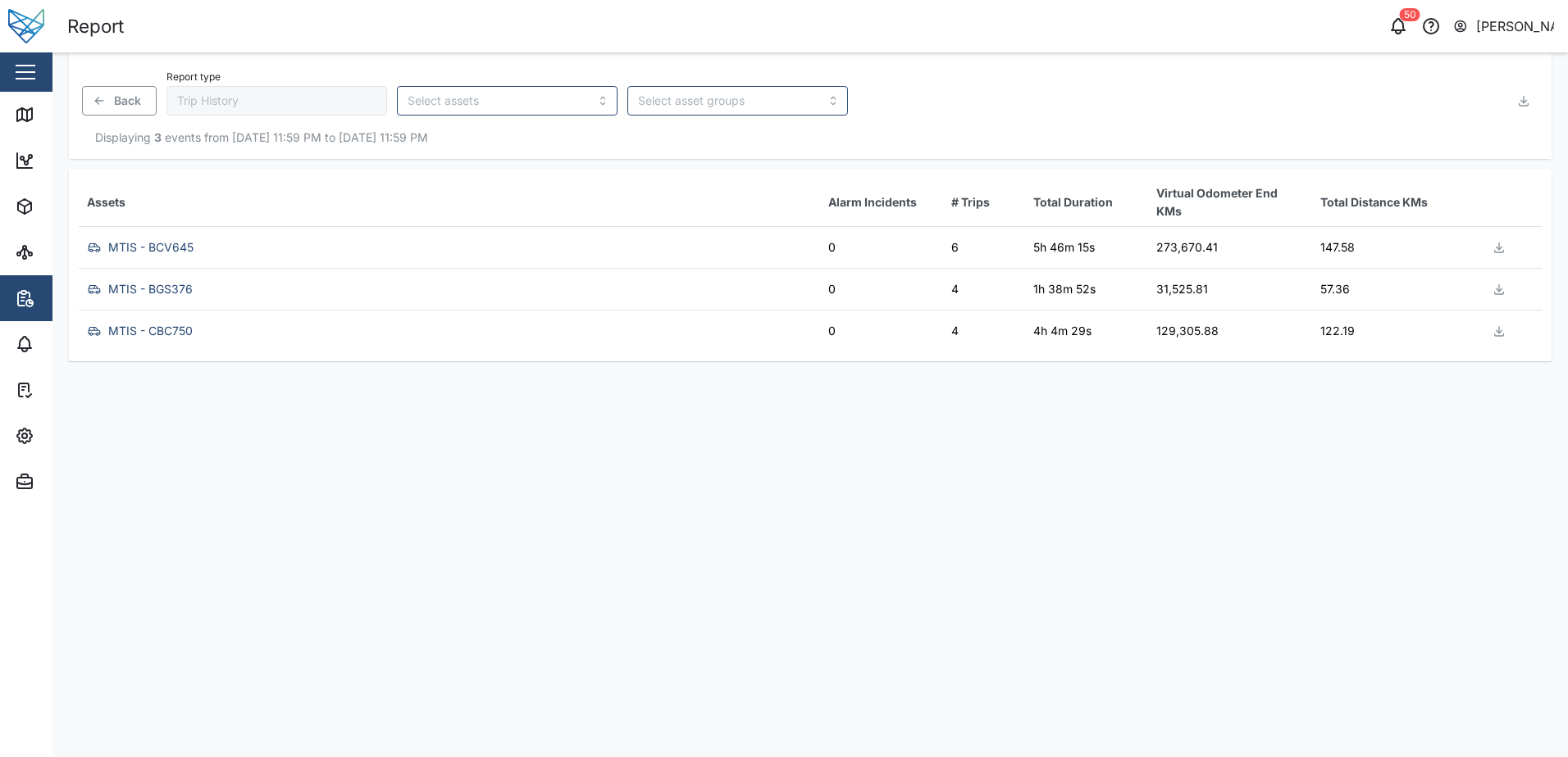
click at [164, 248] on div "MTIS - BCV645" at bounding box center [151, 248] width 85 height 18
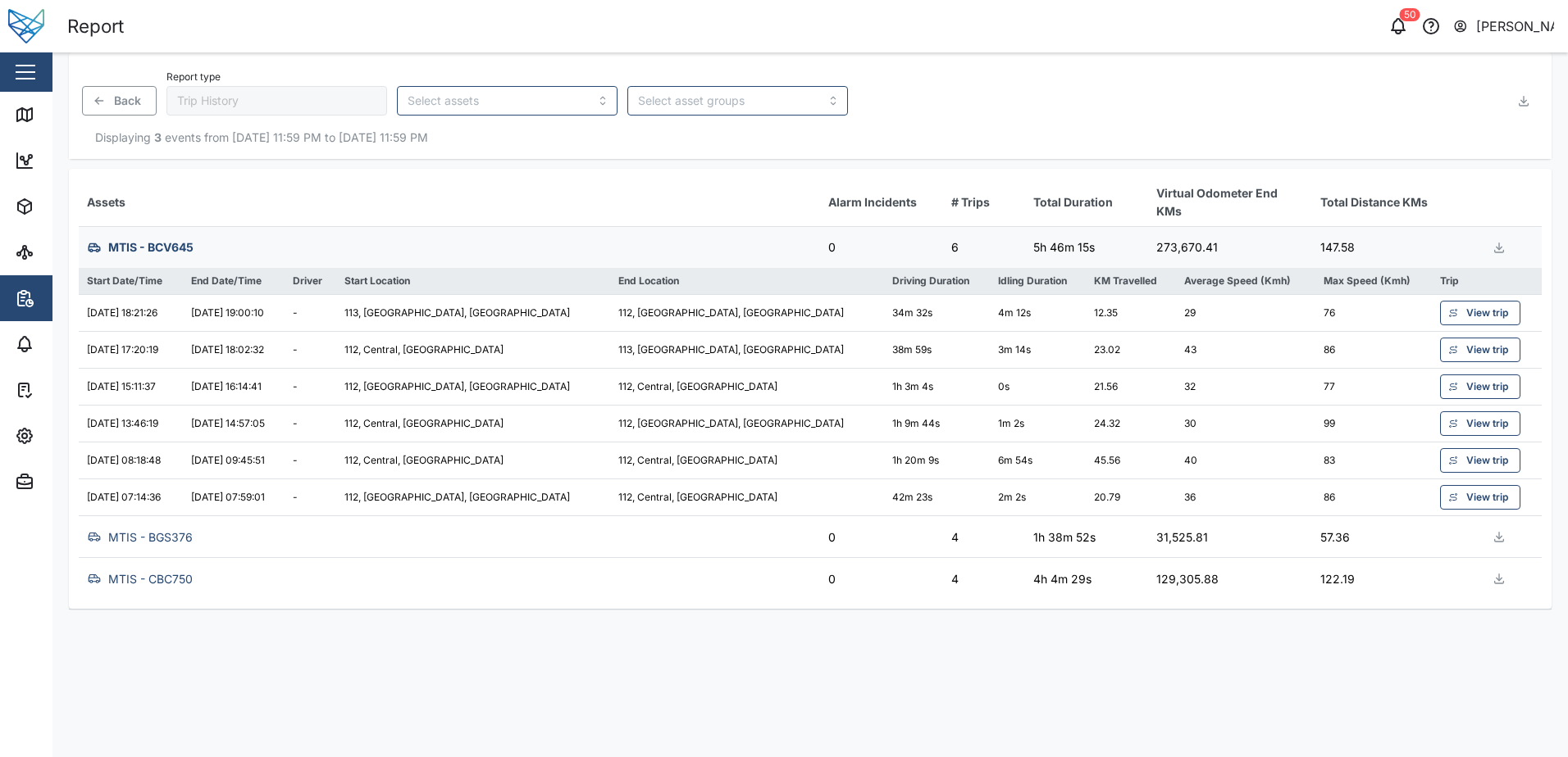
click at [164, 248] on div "MTIS - BCV645" at bounding box center [151, 248] width 85 height 18
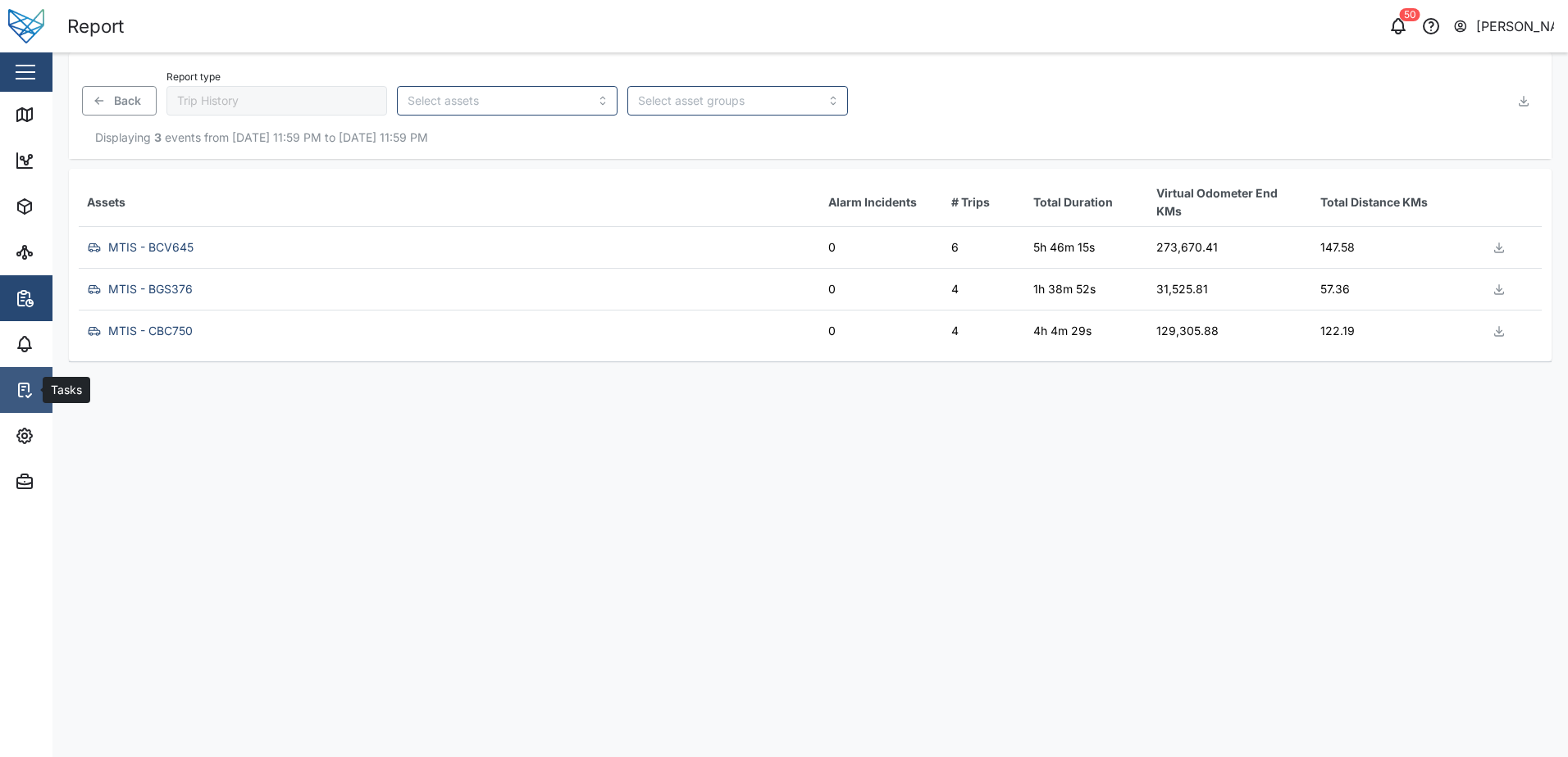
click at [28, 396] on icon at bounding box center [28, 396] width 5 height 3
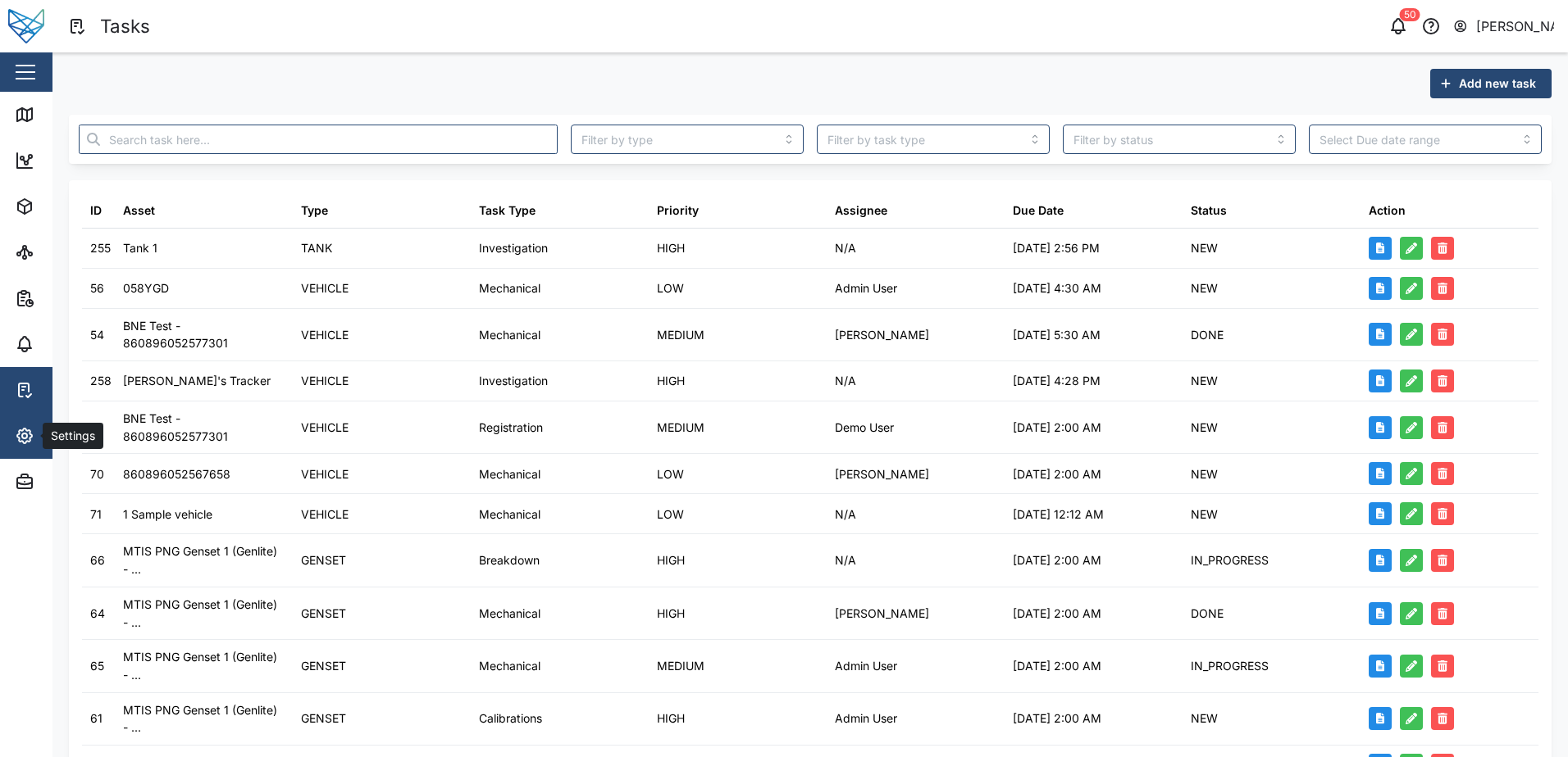
click at [34, 446] on span "Settings" at bounding box center [89, 436] width 149 height 46
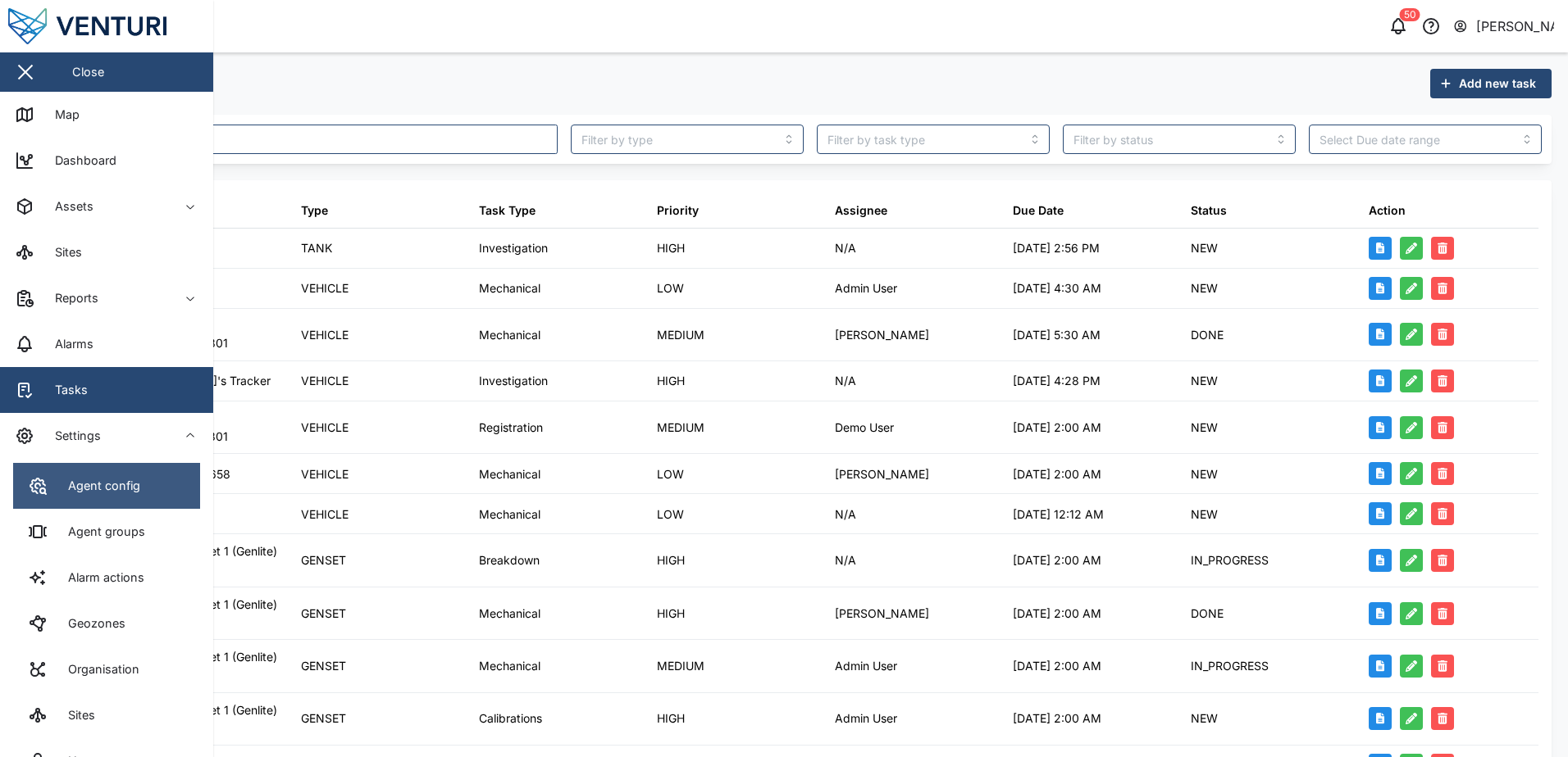
click at [136, 483] on div "Agent config" at bounding box center [98, 487] width 84 height 18
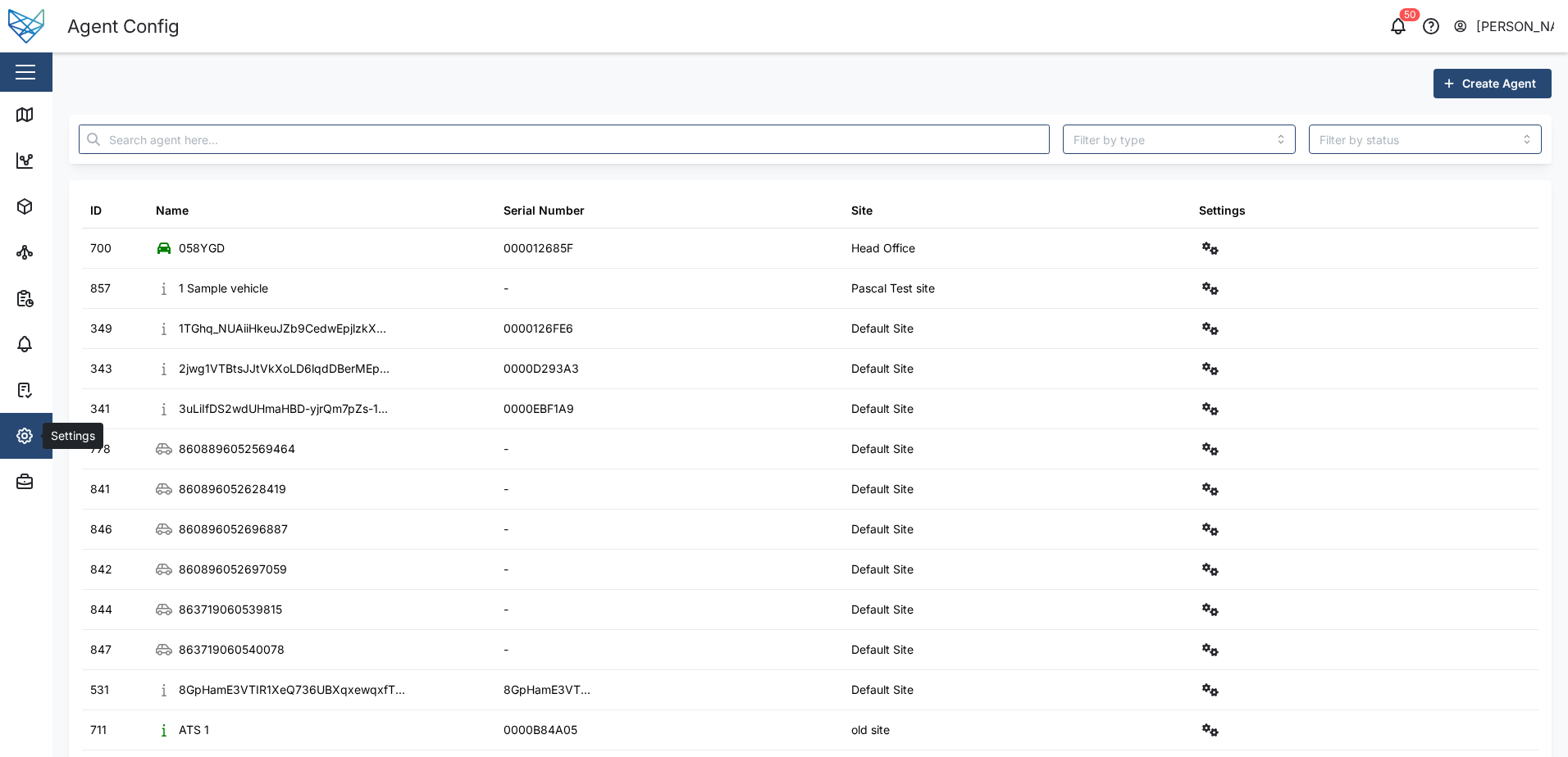
click at [23, 444] on icon "button" at bounding box center [25, 437] width 20 height 20
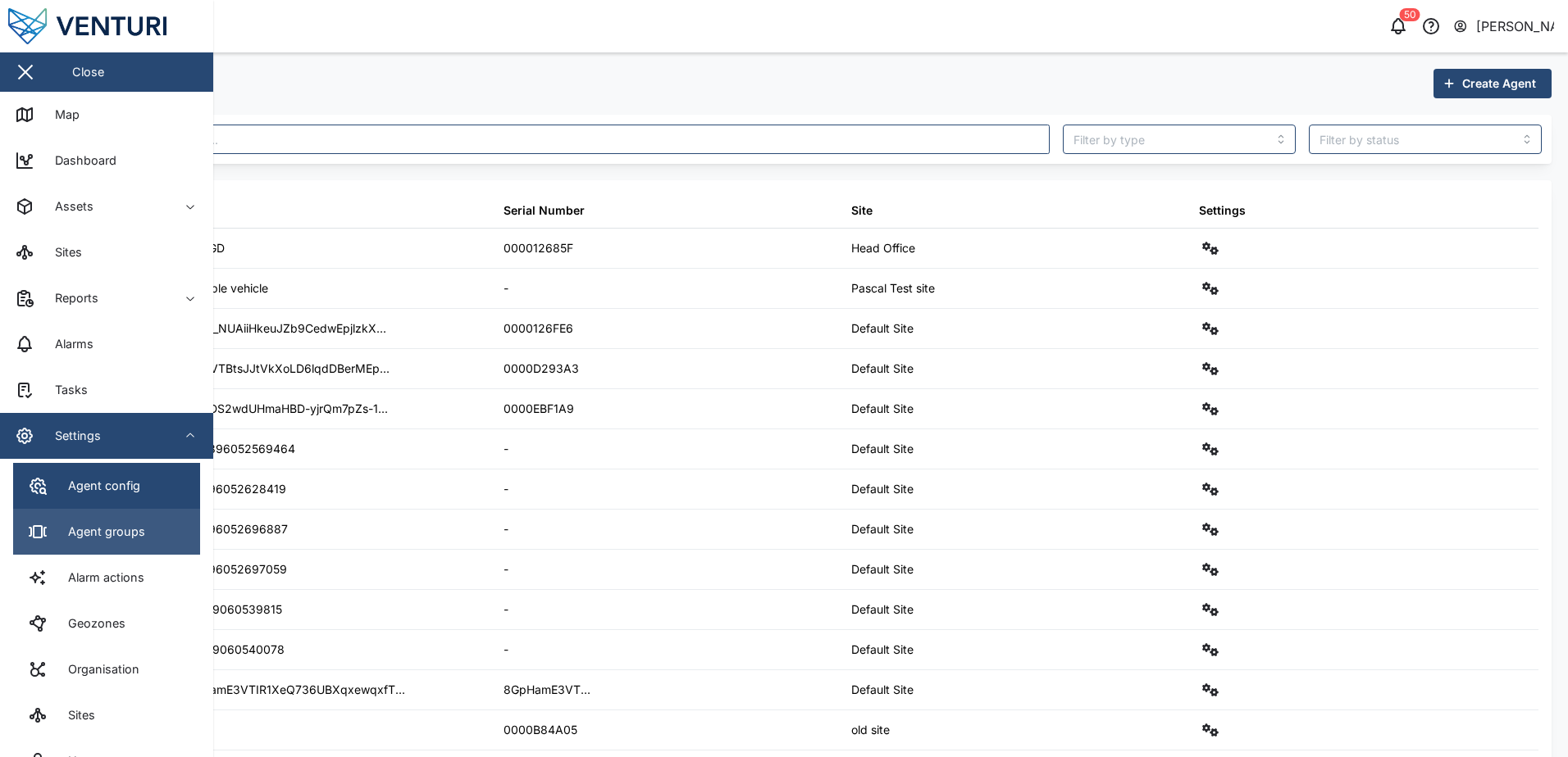
click at [90, 528] on div "Agent groups" at bounding box center [100, 532] width 89 height 18
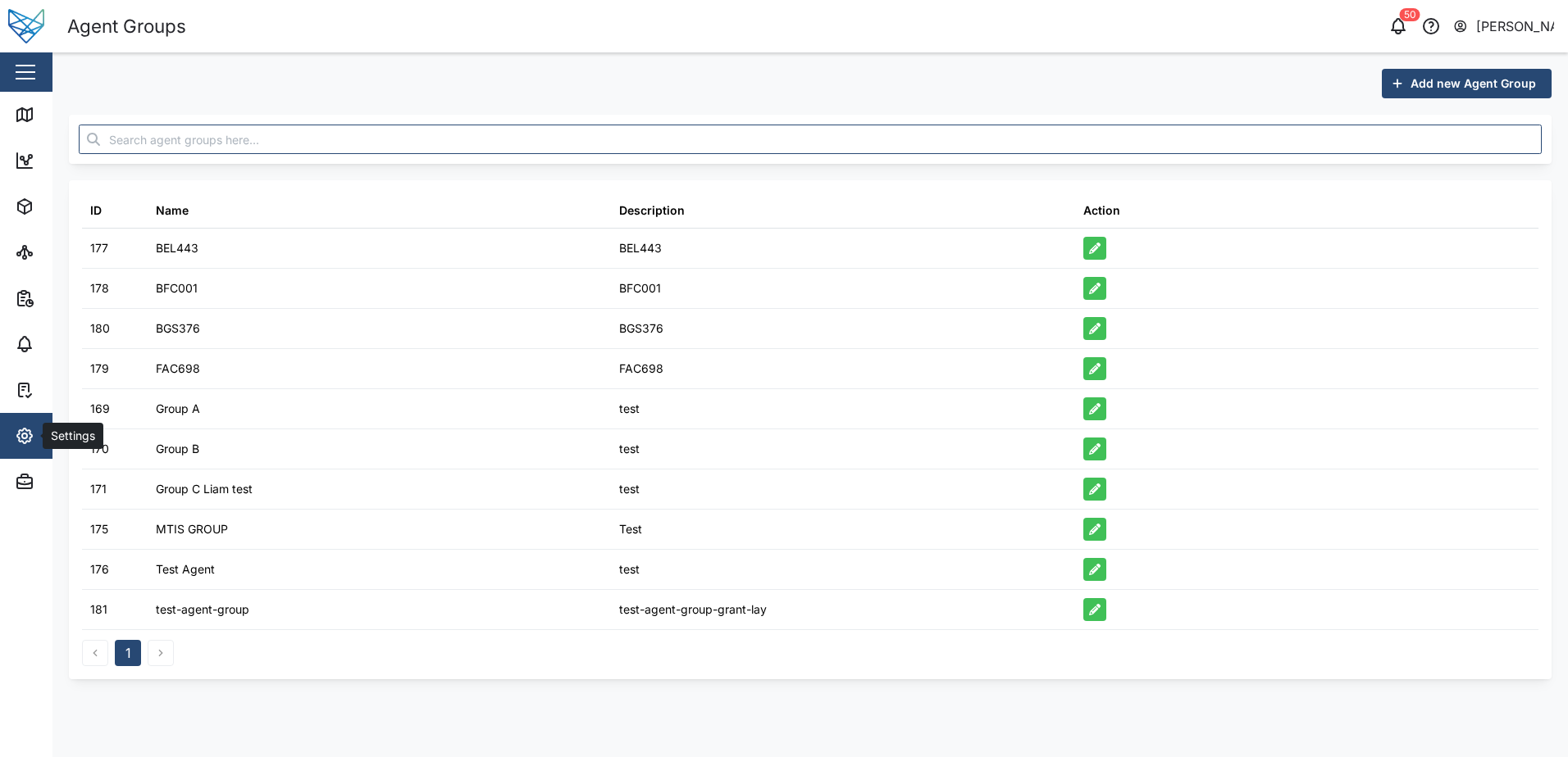
click at [19, 437] on icon "button" at bounding box center [25, 437] width 15 height 15
